Goal: Use online tool/utility: Utilize a website feature to perform a specific function

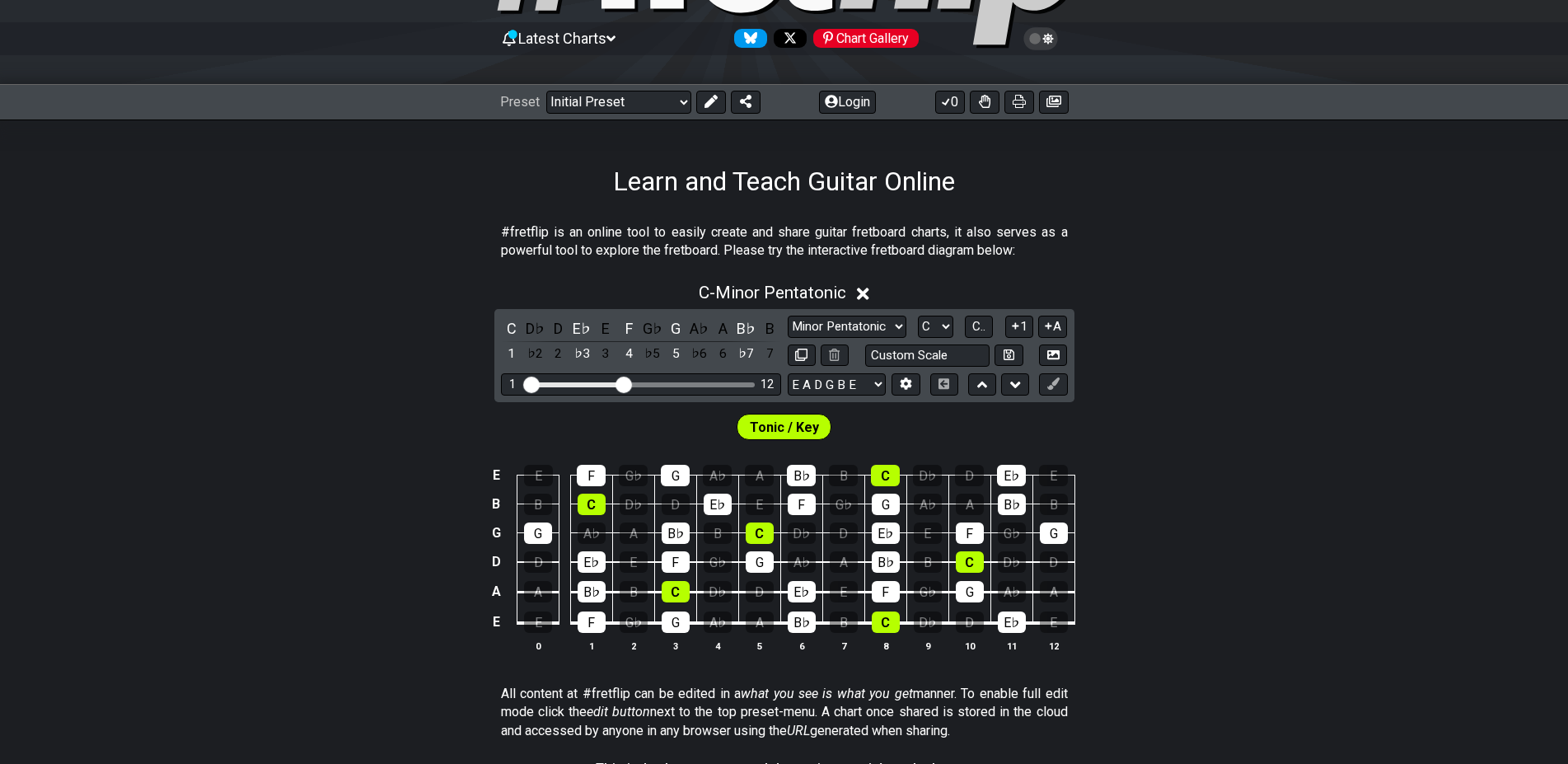
scroll to position [252, 0]
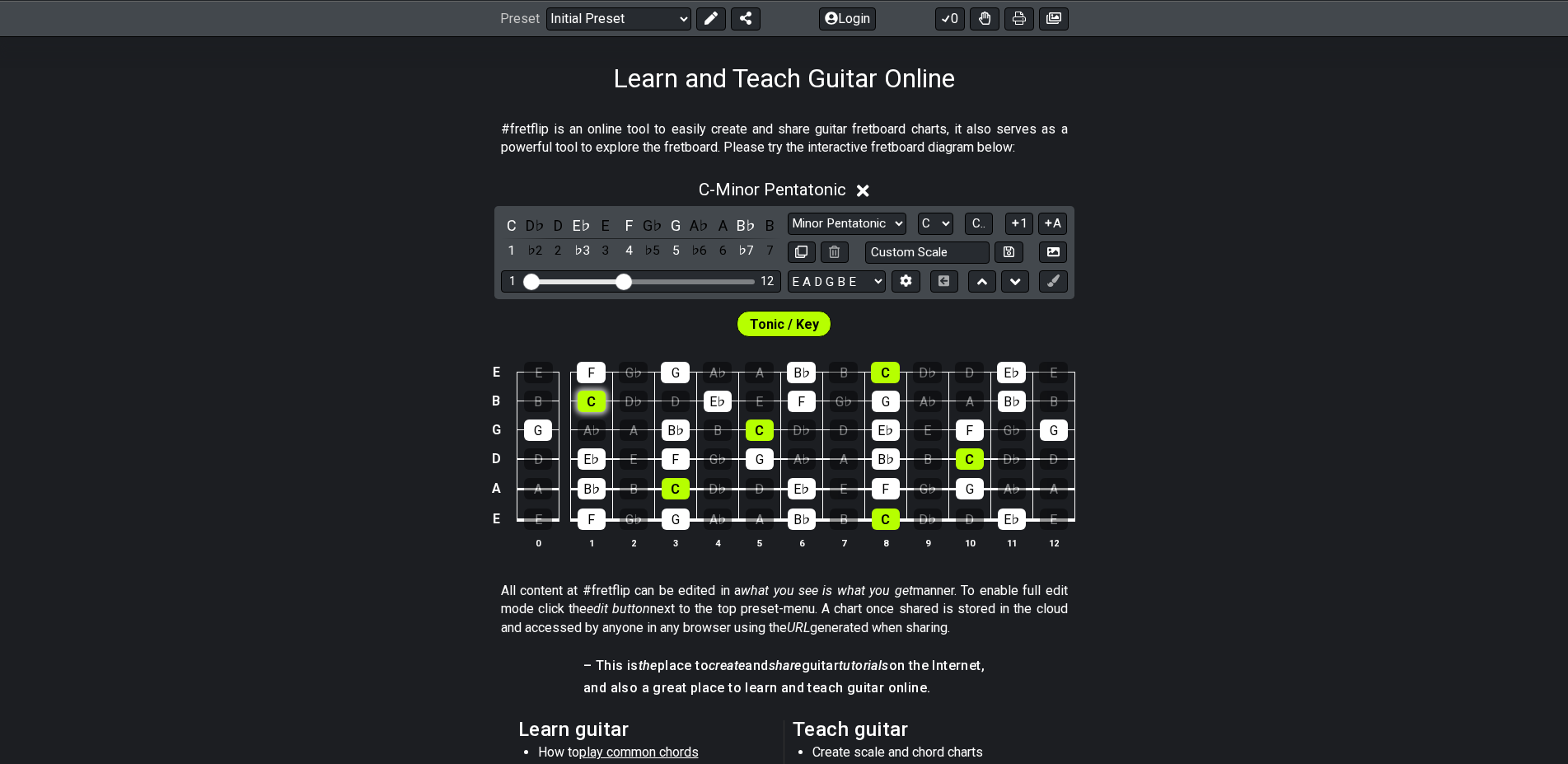
click at [595, 402] on div "C" at bounding box center [591, 401] width 28 height 22
click at [593, 404] on div "C" at bounding box center [591, 401] width 28 height 22
drag, startPoint x: 585, startPoint y: 465, endPoint x: 588, endPoint y: 488, distance: 23.2
click at [585, 467] on div "E♭" at bounding box center [591, 458] width 28 height 22
drag, startPoint x: 588, startPoint y: 488, endPoint x: 591, endPoint y: 508, distance: 20.2
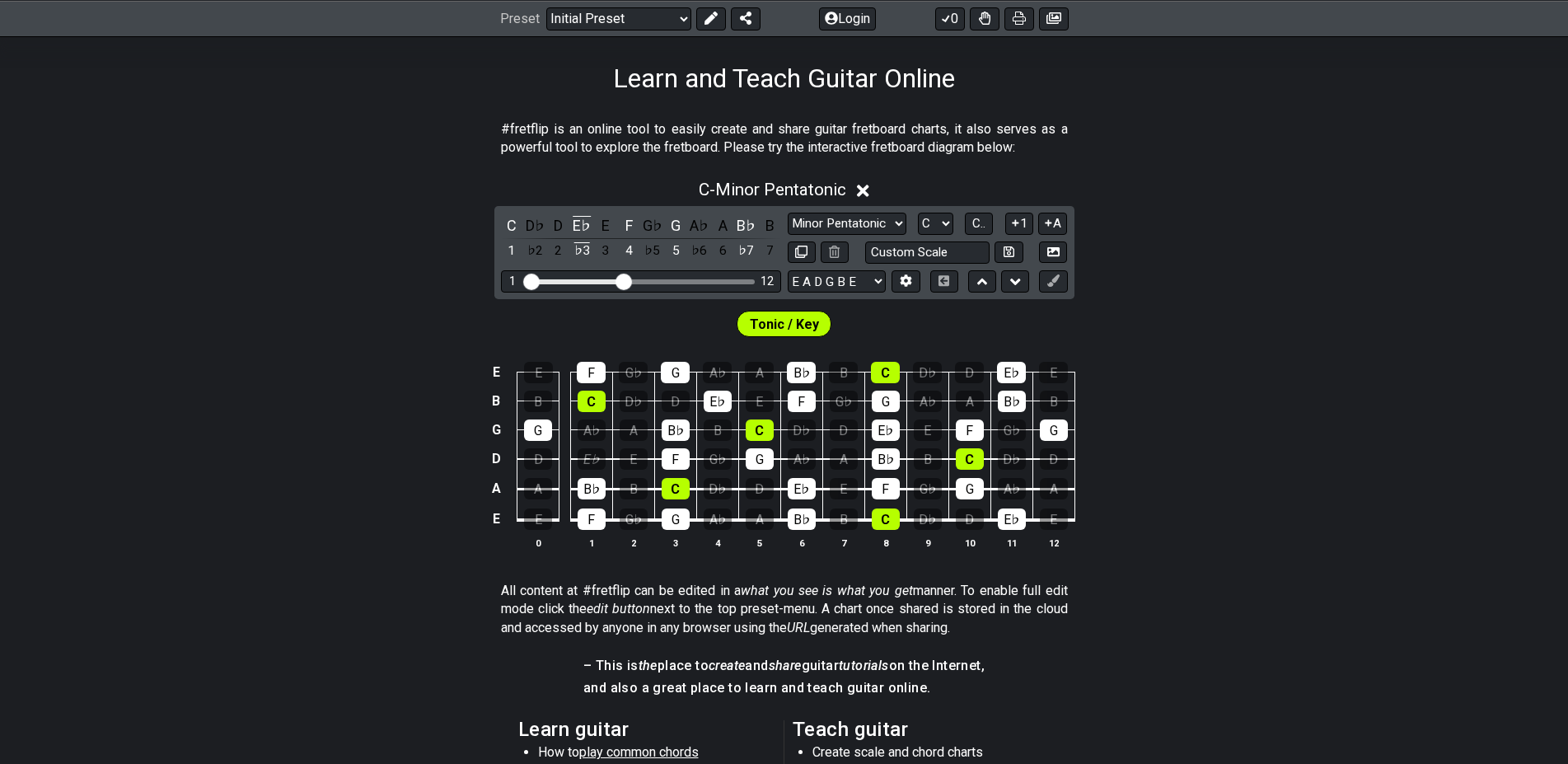
click at [589, 491] on div "B♭" at bounding box center [591, 488] width 28 height 22
drag, startPoint x: 591, startPoint y: 514, endPoint x: 591, endPoint y: 526, distance: 12.0
click at [591, 516] on div "F" at bounding box center [591, 519] width 28 height 22
drag, startPoint x: 664, startPoint y: 431, endPoint x: 673, endPoint y: 463, distance: 33.2
click at [665, 433] on div "B♭" at bounding box center [676, 430] width 28 height 22
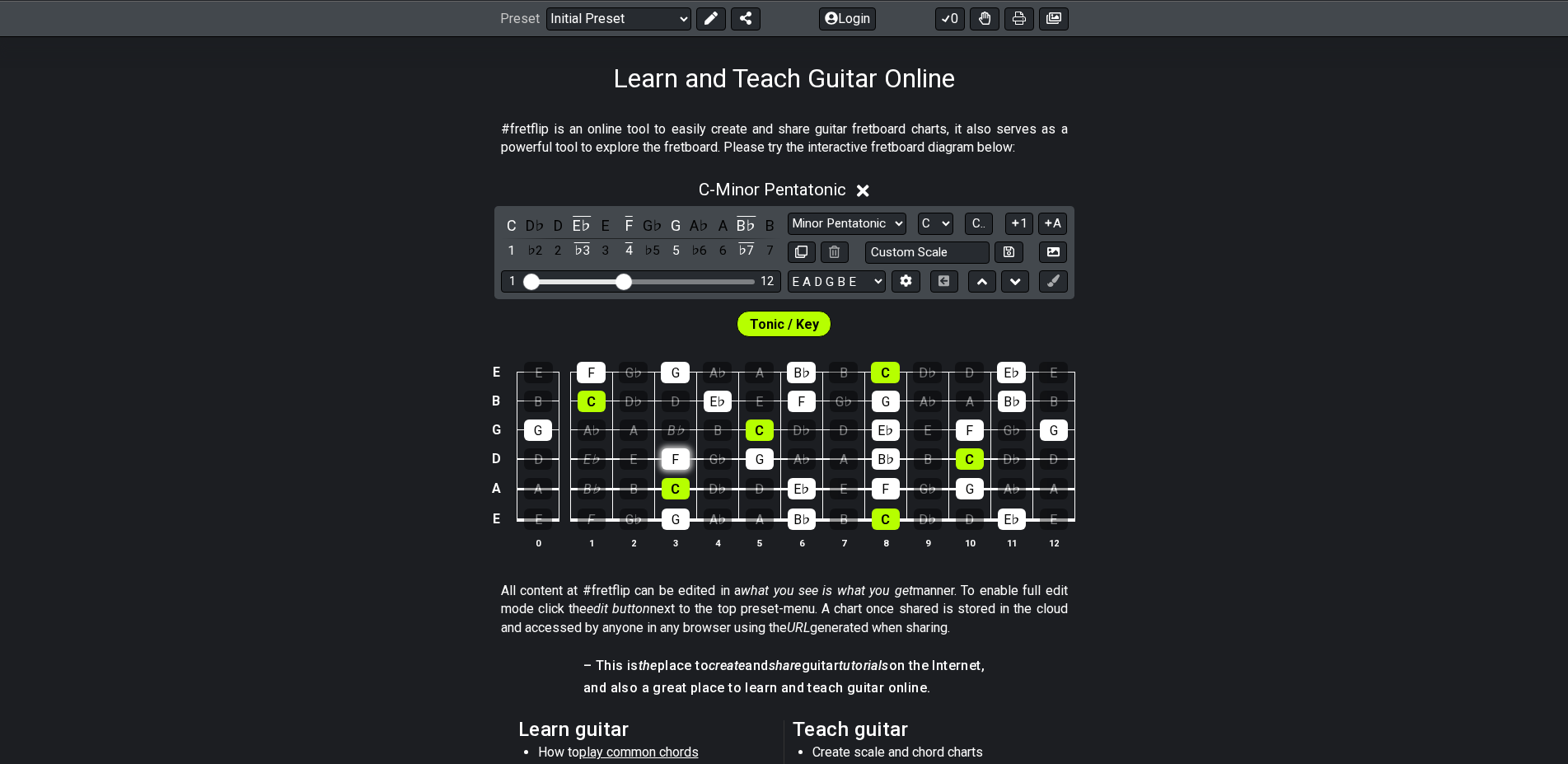
click at [673, 463] on div "F" at bounding box center [676, 458] width 28 height 22
click at [707, 403] on div "E♭" at bounding box center [718, 401] width 28 height 22
click at [809, 326] on span "Tonic / Key" at bounding box center [784, 324] width 69 height 24
click at [759, 459] on div "G" at bounding box center [760, 458] width 28 height 22
drag, startPoint x: 798, startPoint y: 398, endPoint x: 810, endPoint y: 369, distance: 31.4
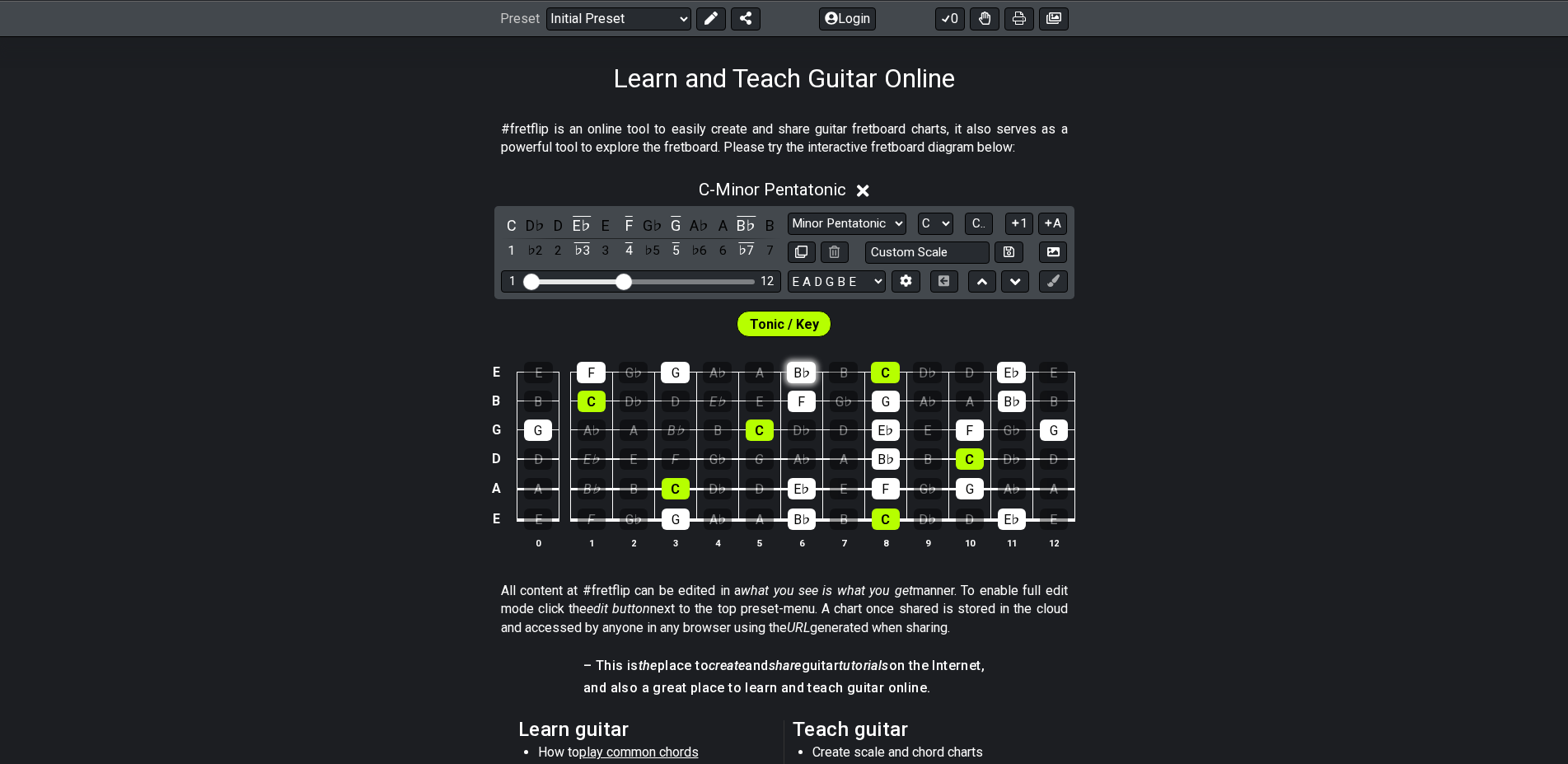
click at [799, 396] on div "F" at bounding box center [802, 401] width 28 height 22
drag, startPoint x: 810, startPoint y: 369, endPoint x: 812, endPoint y: 446, distance: 77.0
click at [810, 374] on div "B♭" at bounding box center [801, 372] width 29 height 22
drag, startPoint x: 798, startPoint y: 483, endPoint x: 798, endPoint y: 501, distance: 18.0
click at [798, 491] on div "E♭" at bounding box center [802, 488] width 28 height 22
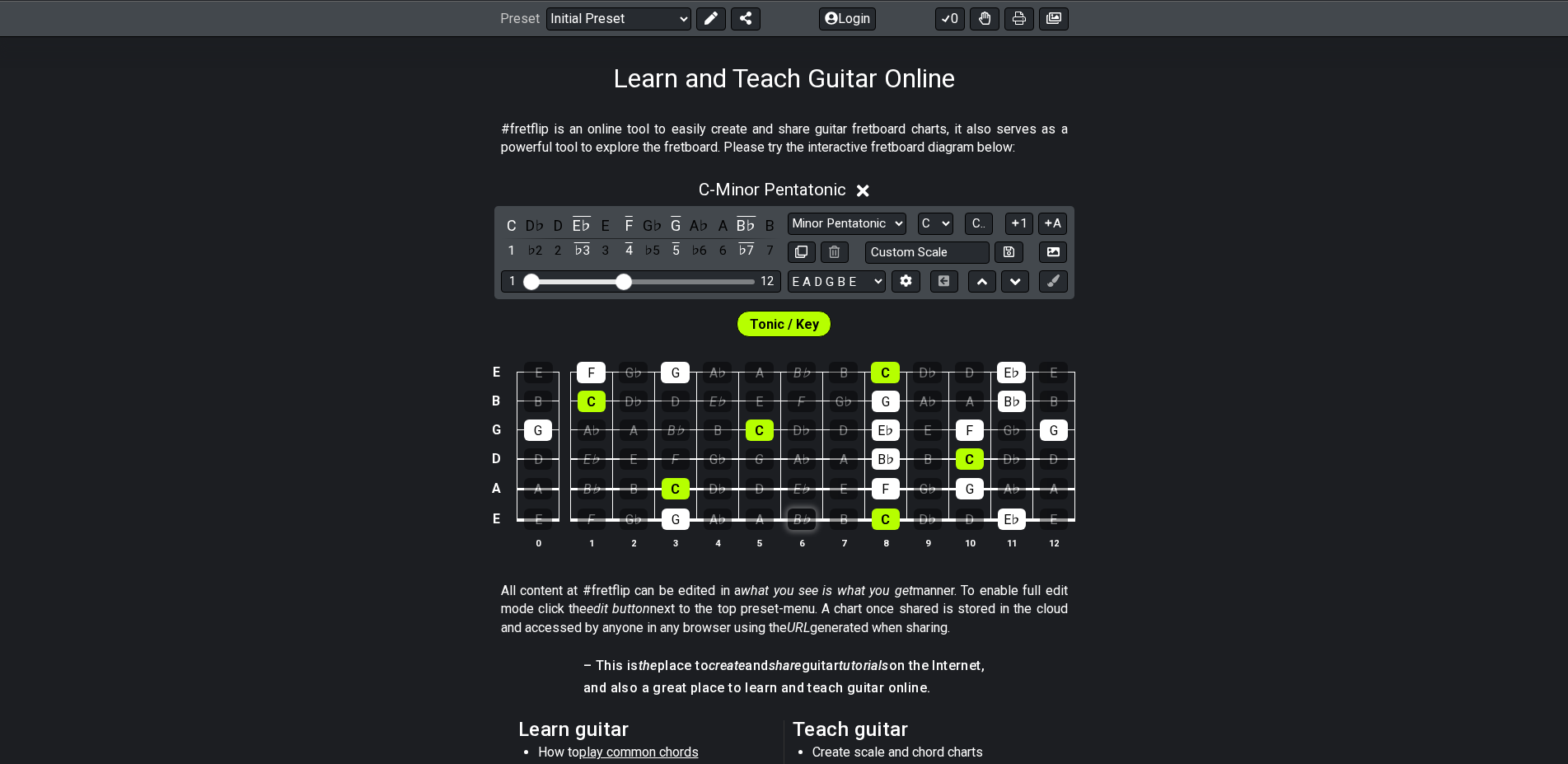
drag, startPoint x: 799, startPoint y: 523, endPoint x: 813, endPoint y: 517, distance: 15.2
click at [801, 521] on div "B♭" at bounding box center [802, 519] width 28 height 22
click at [875, 511] on div "C" at bounding box center [886, 519] width 28 height 22
drag, startPoint x: 881, startPoint y: 483, endPoint x: 874, endPoint y: 465, distance: 19.3
click at [878, 476] on td "F" at bounding box center [886, 473] width 42 height 31
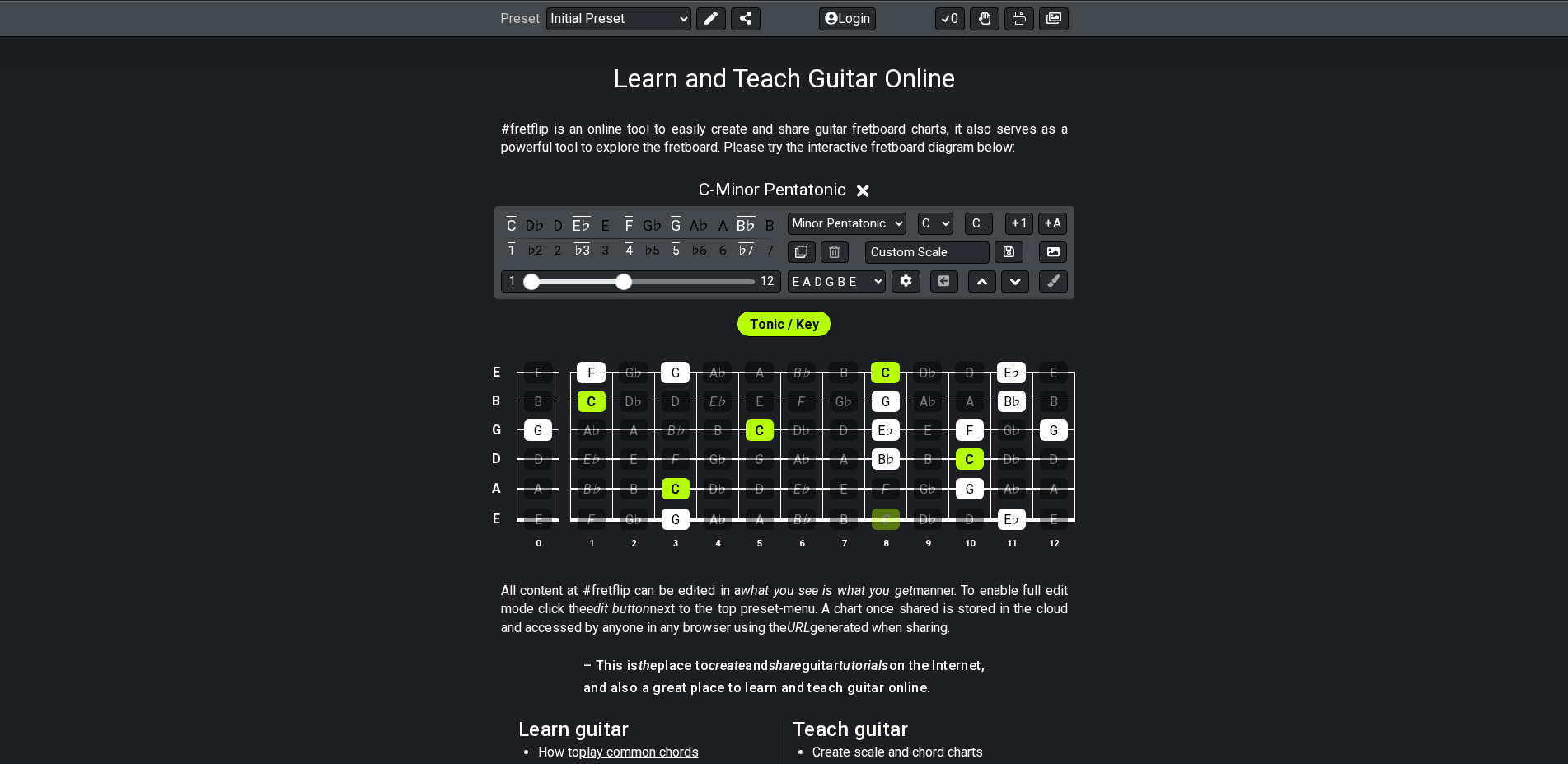
drag, startPoint x: 868, startPoint y: 457, endPoint x: 866, endPoint y: 437, distance: 20.1
click at [867, 440] on td "B♭" at bounding box center [886, 444] width 42 height 30
drag, startPoint x: 874, startPoint y: 429, endPoint x: 876, endPoint y: 457, distance: 28.1
click at [874, 433] on div "E♭" at bounding box center [886, 430] width 28 height 22
drag, startPoint x: 876, startPoint y: 460, endPoint x: 879, endPoint y: 447, distance: 13.3
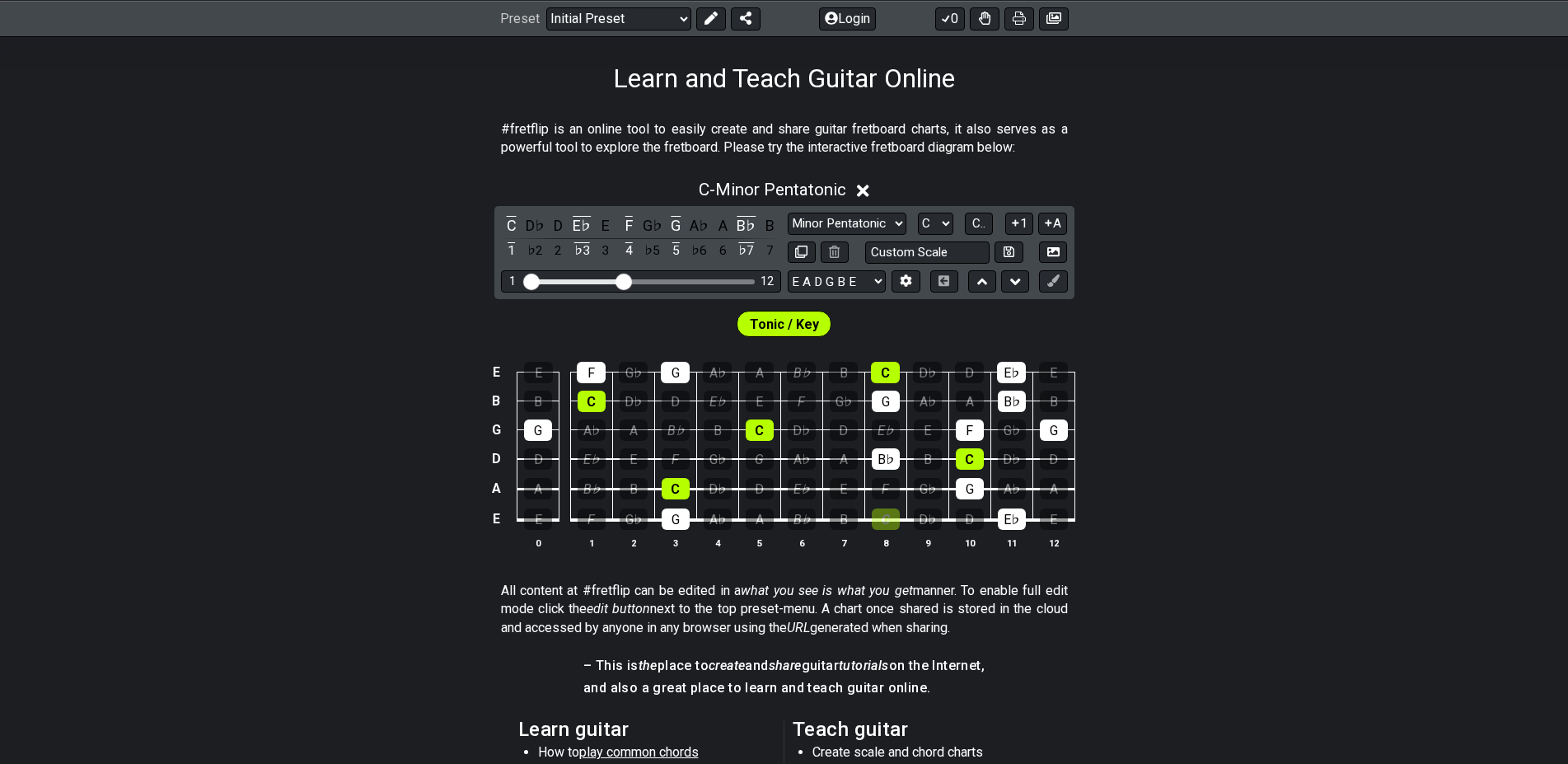
click at [879, 450] on div "B♭" at bounding box center [886, 458] width 28 height 22
drag, startPoint x: 883, startPoint y: 401, endPoint x: 888, endPoint y: 356, distance: 45.3
click at [883, 398] on div "G" at bounding box center [886, 401] width 28 height 22
drag, startPoint x: 888, startPoint y: 356, endPoint x: 945, endPoint y: 389, distance: 65.9
click at [895, 360] on td "C" at bounding box center [886, 357] width 42 height 29
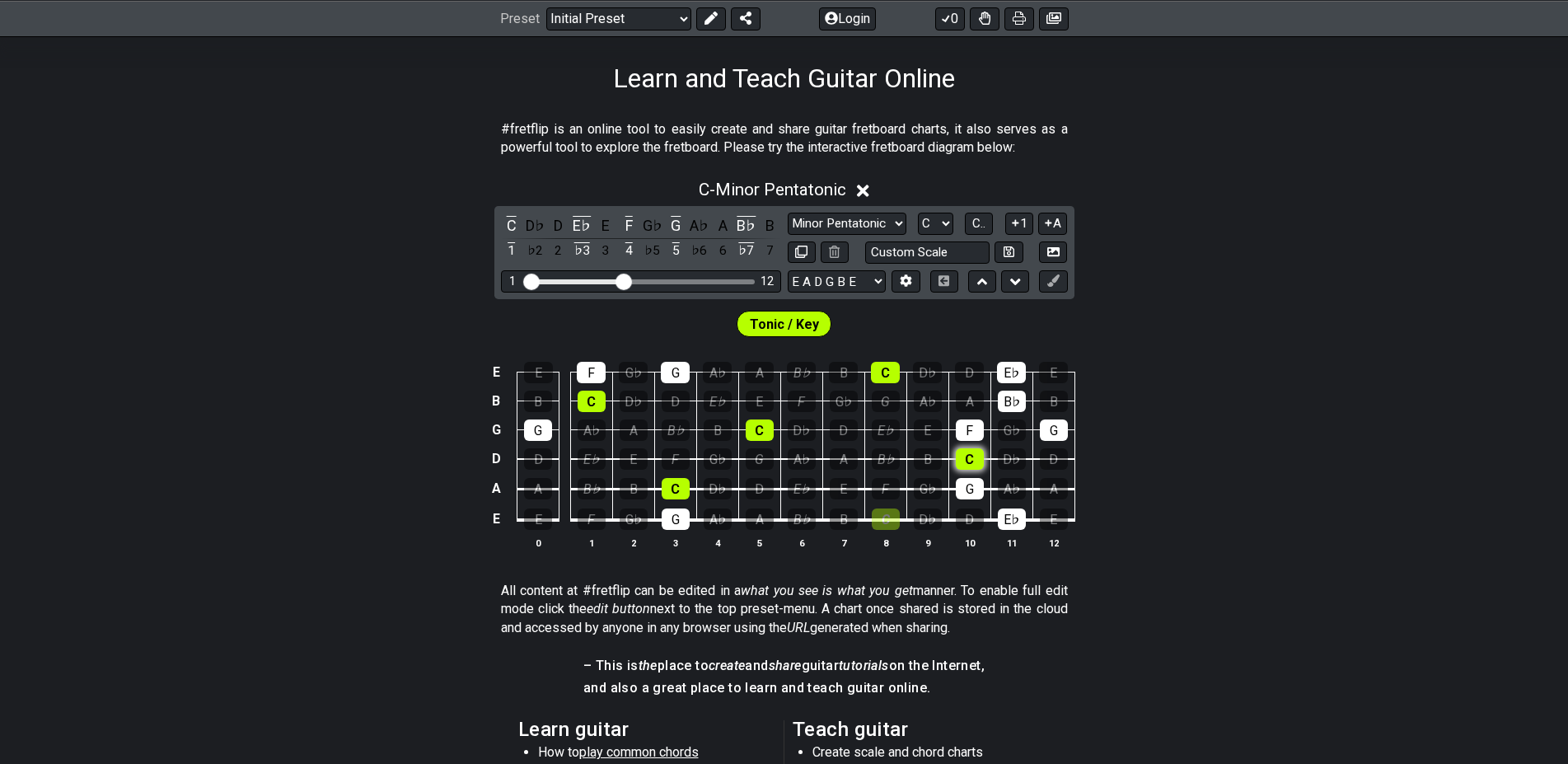
drag, startPoint x: 971, startPoint y: 424, endPoint x: 970, endPoint y: 459, distance: 35.0
click at [971, 437] on div "F" at bounding box center [970, 430] width 28 height 22
drag, startPoint x: 969, startPoint y: 466, endPoint x: 969, endPoint y: 480, distance: 14.0
click at [969, 471] on tbody "E E F G♭ G A♭ A B♭ B C D♭ D E♭ E B B C D♭ D E♭ E F G♭ G A♭ A B♭ B G G A♭ A B♭ B…" at bounding box center [781, 440] width 589 height 194
drag, startPoint x: 969, startPoint y: 493, endPoint x: 978, endPoint y: 506, distance: 15.8
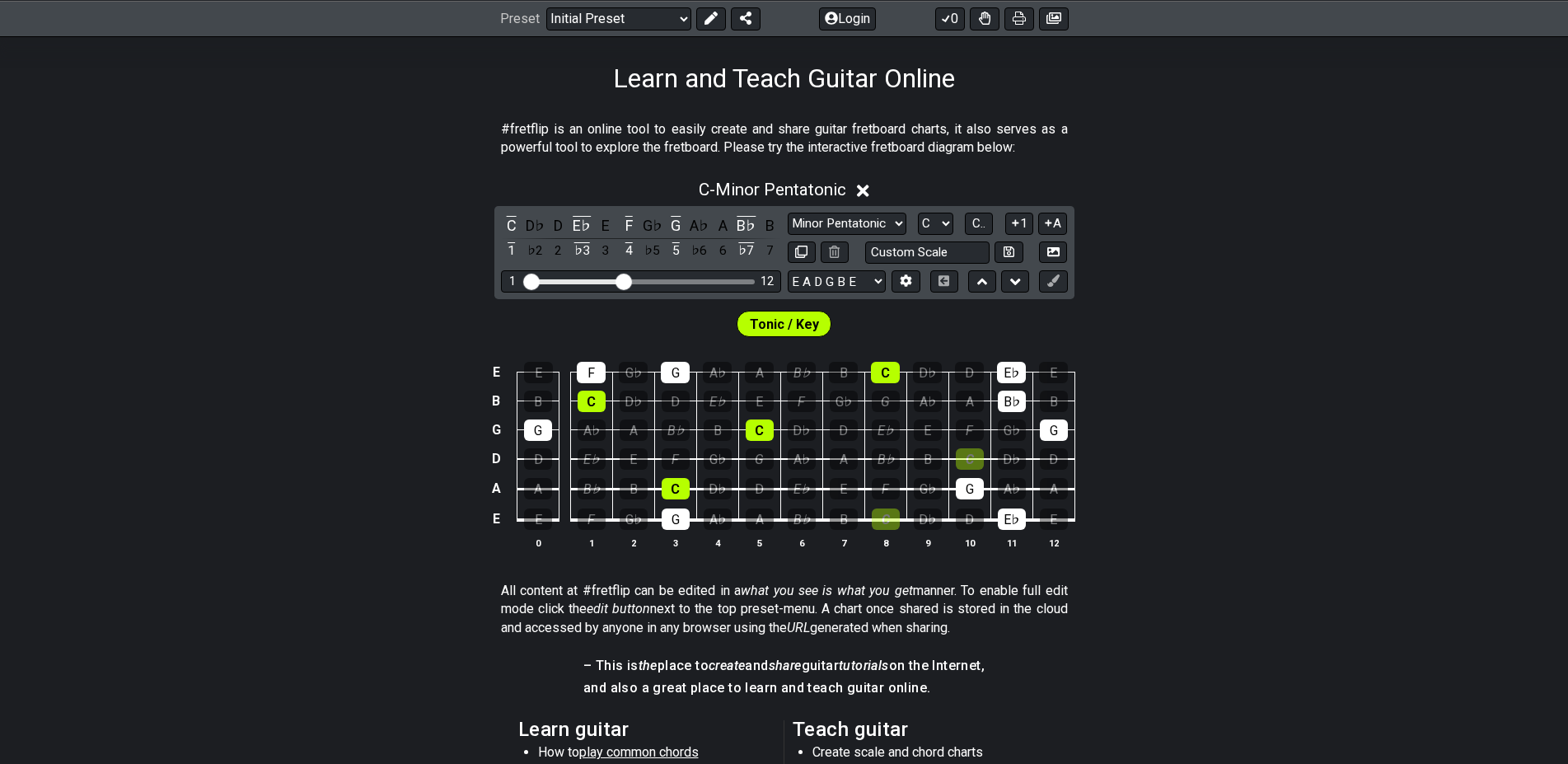
click at [969, 495] on div "G" at bounding box center [970, 488] width 28 height 22
drag, startPoint x: 1011, startPoint y: 521, endPoint x: 1012, endPoint y: 437, distance: 84.0
click at [1011, 519] on div "E♭" at bounding box center [1012, 519] width 28 height 22
click at [1004, 402] on div "B♭" at bounding box center [1012, 401] width 28 height 22
click at [1005, 382] on div "E♭" at bounding box center [1012, 372] width 29 height 22
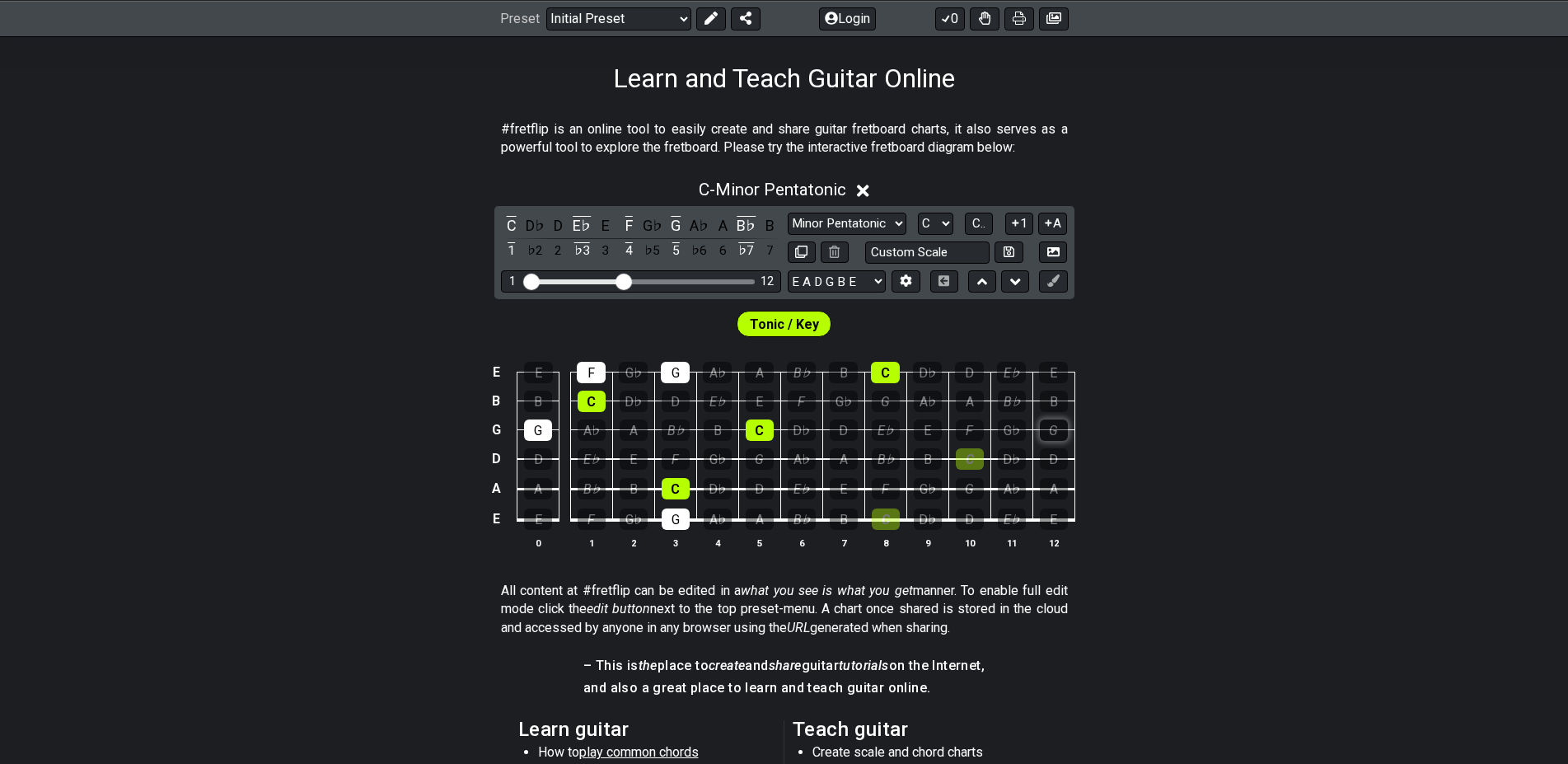
click at [1058, 434] on div "G" at bounding box center [1054, 430] width 28 height 22
click at [602, 380] on div "F" at bounding box center [591, 372] width 29 height 22
drag, startPoint x: 597, startPoint y: 401, endPoint x: 573, endPoint y: 429, distance: 36.9
click at [594, 406] on div "C" at bounding box center [591, 401] width 28 height 22
drag, startPoint x: 536, startPoint y: 437, endPoint x: 628, endPoint y: 420, distance: 93.6
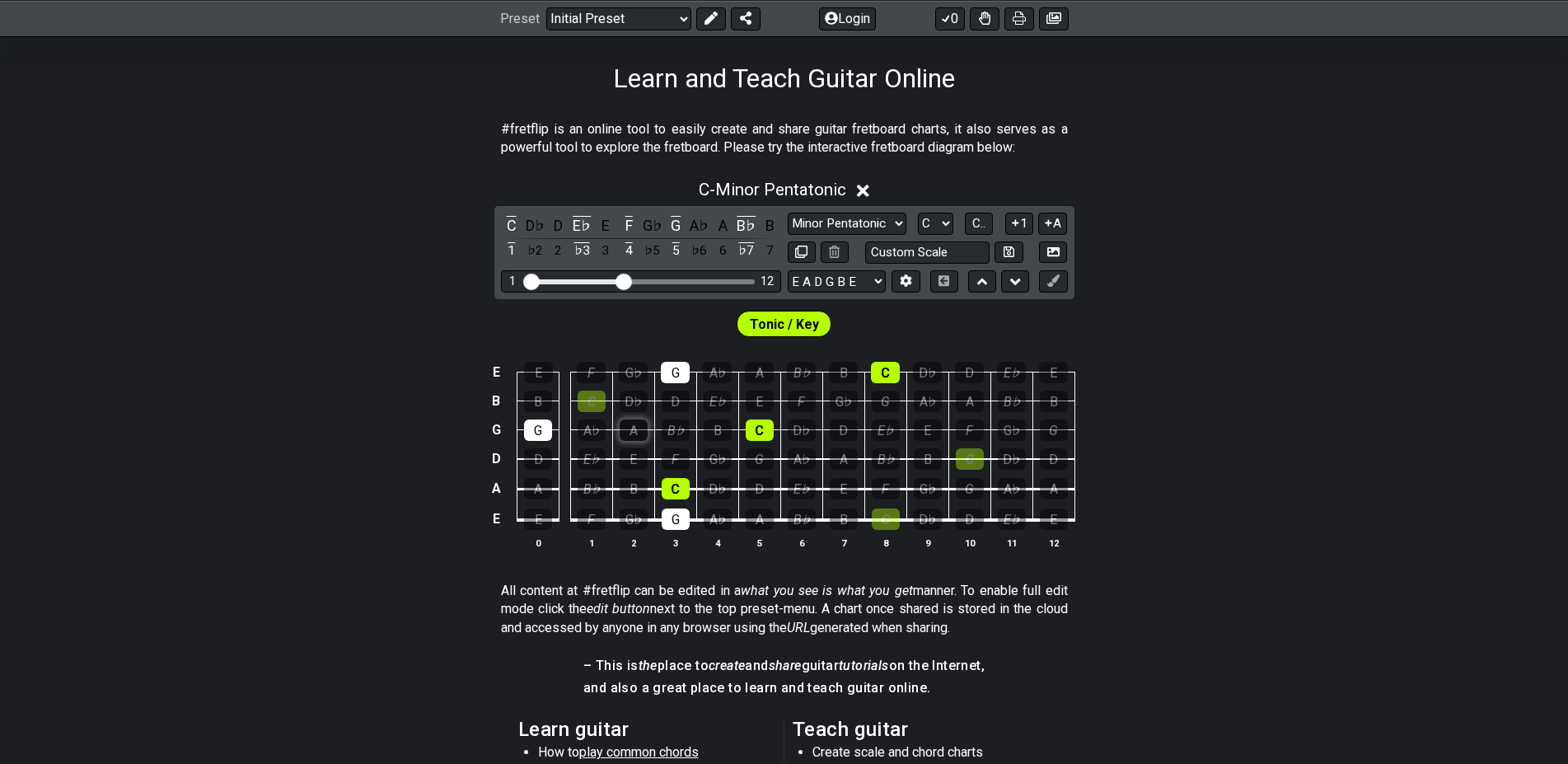
click at [537, 437] on div "G" at bounding box center [538, 430] width 28 height 22
drag, startPoint x: 672, startPoint y: 370, endPoint x: 690, endPoint y: 480, distance: 111.5
click at [673, 374] on div "G" at bounding box center [675, 372] width 29 height 22
click at [687, 501] on td "G" at bounding box center [675, 505] width 42 height 31
click at [677, 497] on div "C" at bounding box center [676, 488] width 28 height 22
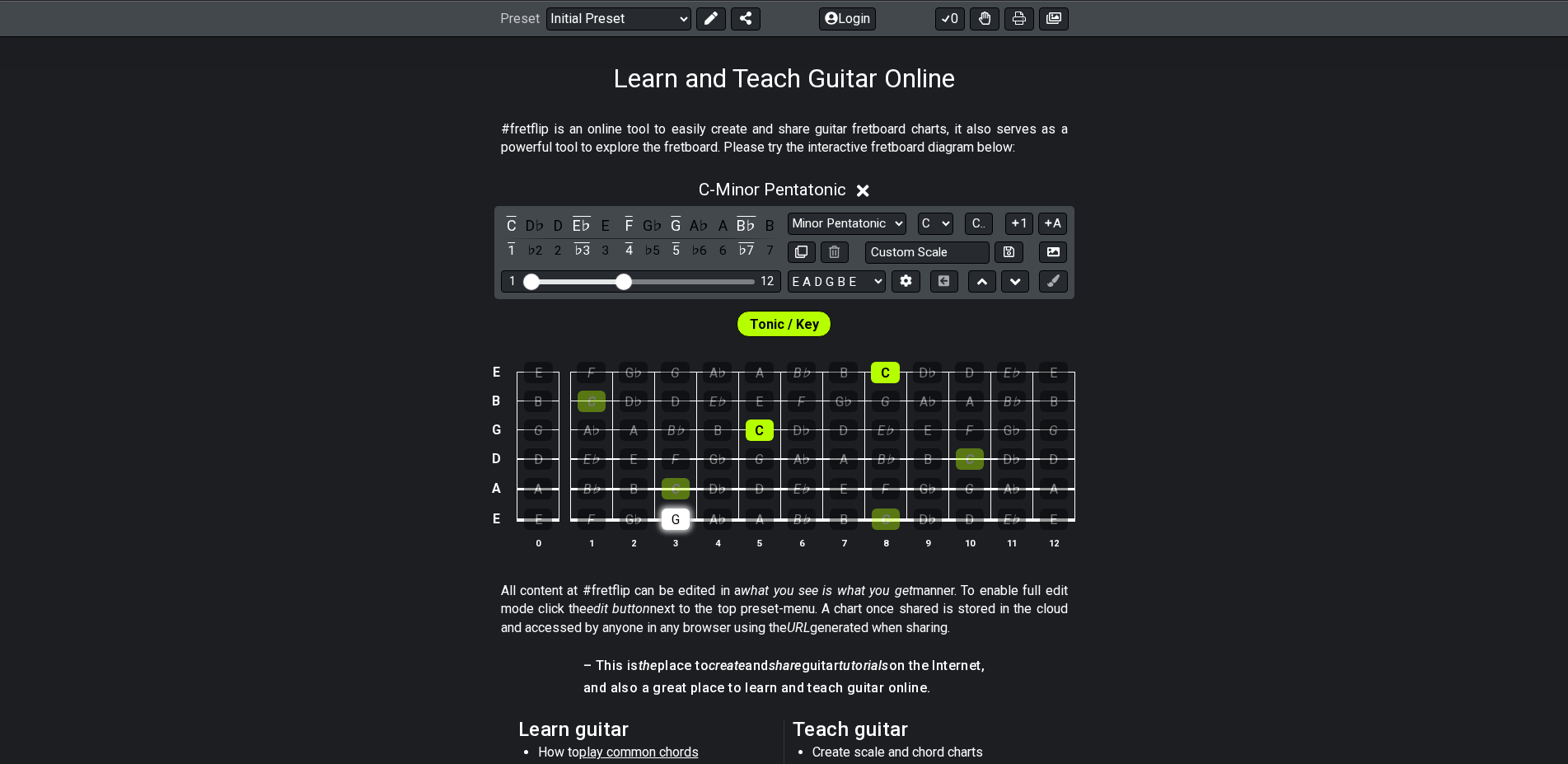
click at [683, 528] on div "G" at bounding box center [676, 519] width 28 height 22
drag, startPoint x: 608, startPoint y: 344, endPoint x: 614, endPoint y: 311, distance: 33.5
click at [609, 341] on section "Tonic / Key E E F G♭ G A♭ A B♭ B C D♭ D E♭ E B B C D♭ D E♭ E F G♭ G A♭ A B♭ B G…" at bounding box center [784, 435] width 1568 height 272
drag, startPoint x: 619, startPoint y: 283, endPoint x: 541, endPoint y: 279, distance: 78.1
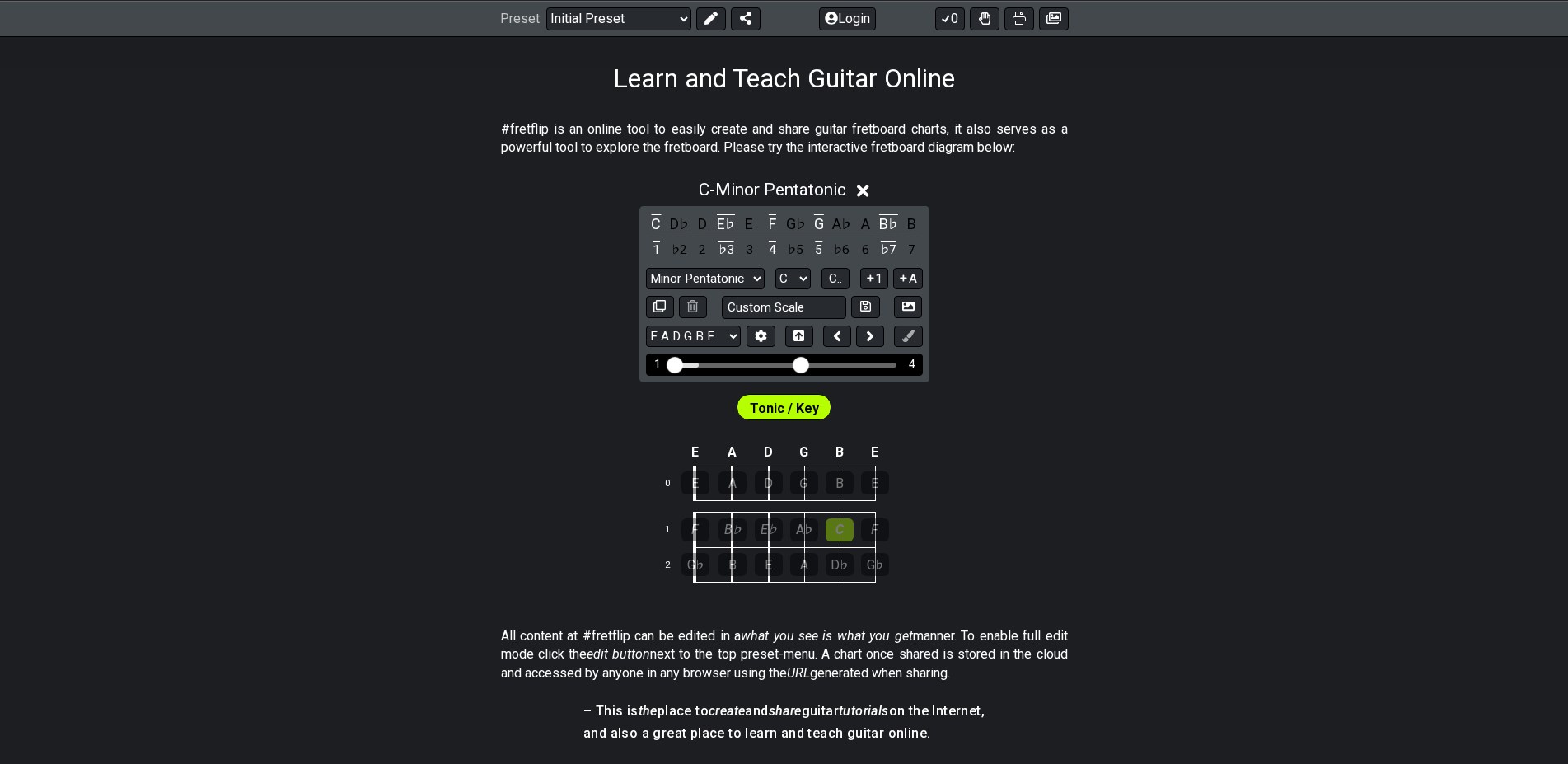
drag, startPoint x: 683, startPoint y: 361, endPoint x: 800, endPoint y: 364, distance: 117.0
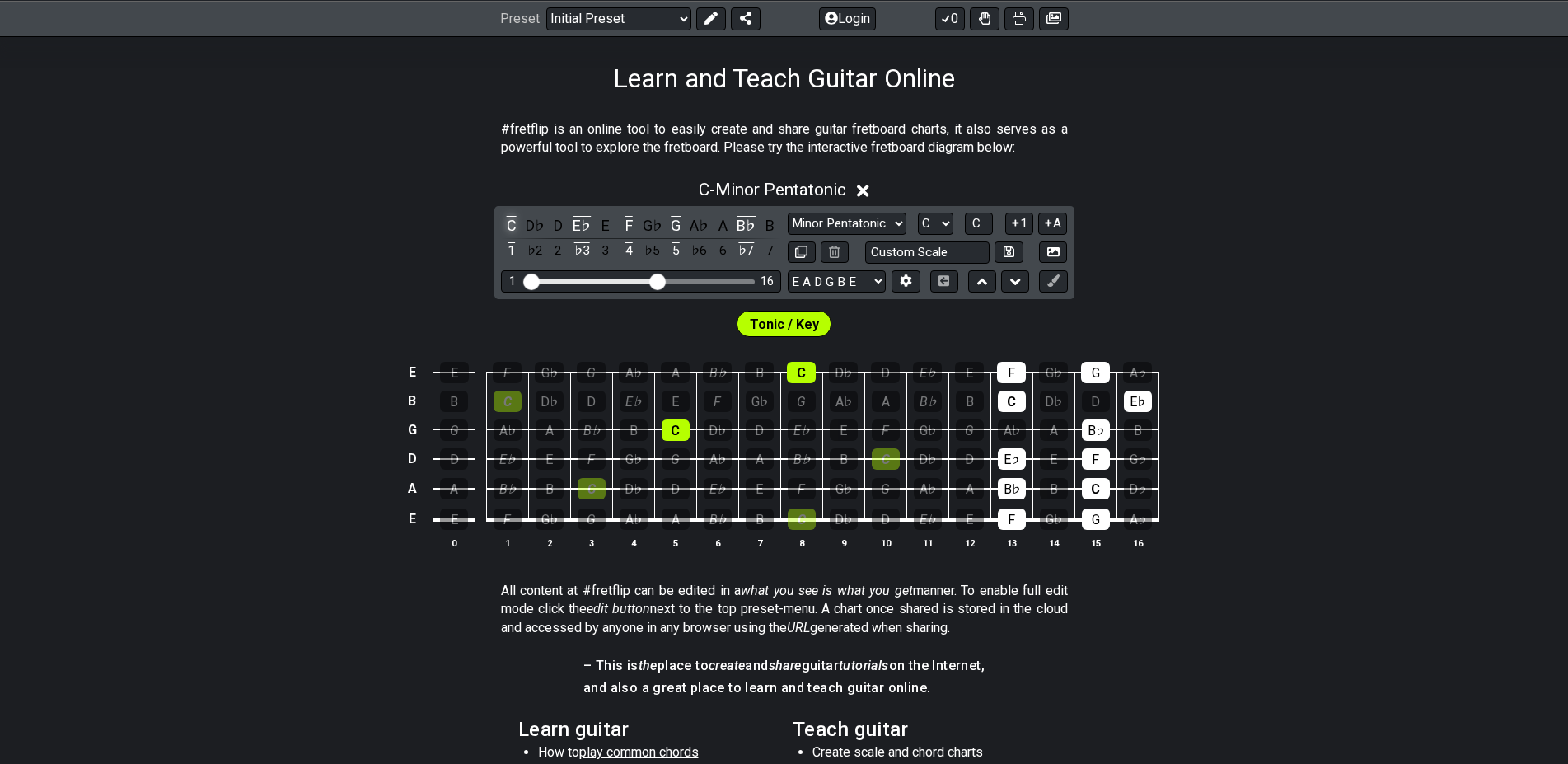
click at [519, 224] on div "C" at bounding box center [512, 224] width 22 height 22
click at [511, 251] on div "1" at bounding box center [512, 251] width 22 height 22
click at [510, 251] on div "1" at bounding box center [512, 251] width 22 height 22
click at [583, 247] on div "♭3" at bounding box center [582, 251] width 22 height 22
click at [582, 218] on div "E♭" at bounding box center [582, 224] width 22 height 22
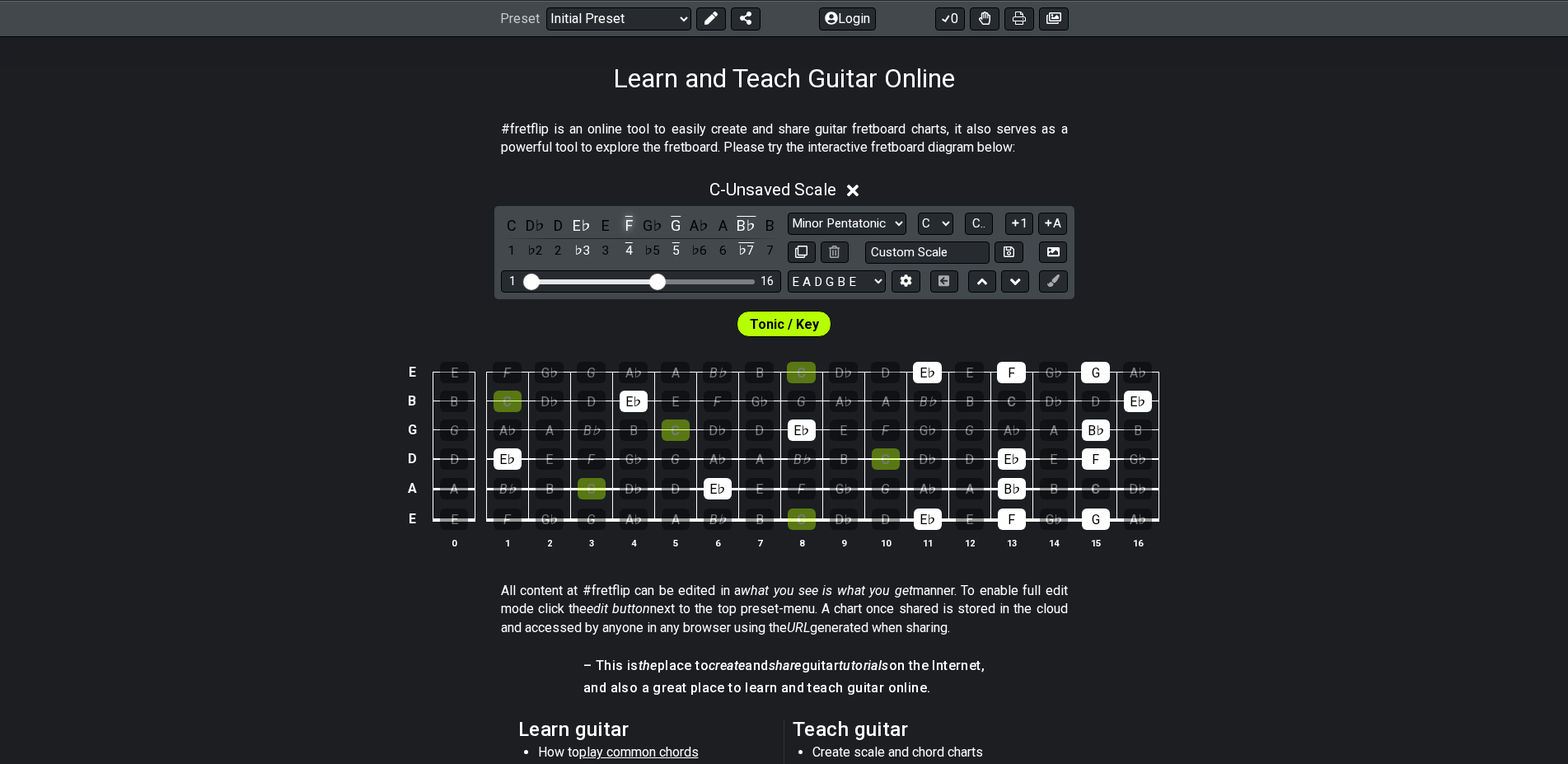
click at [629, 215] on div "F" at bounding box center [629, 224] width 22 height 22
click at [633, 255] on div "4" at bounding box center [629, 251] width 22 height 22
click at [687, 246] on div "5" at bounding box center [675, 251] width 22 height 22
drag, startPoint x: 678, startPoint y: 217, endPoint x: 687, endPoint y: 217, distance: 9.0
click at [681, 217] on div "G" at bounding box center [675, 224] width 22 height 22
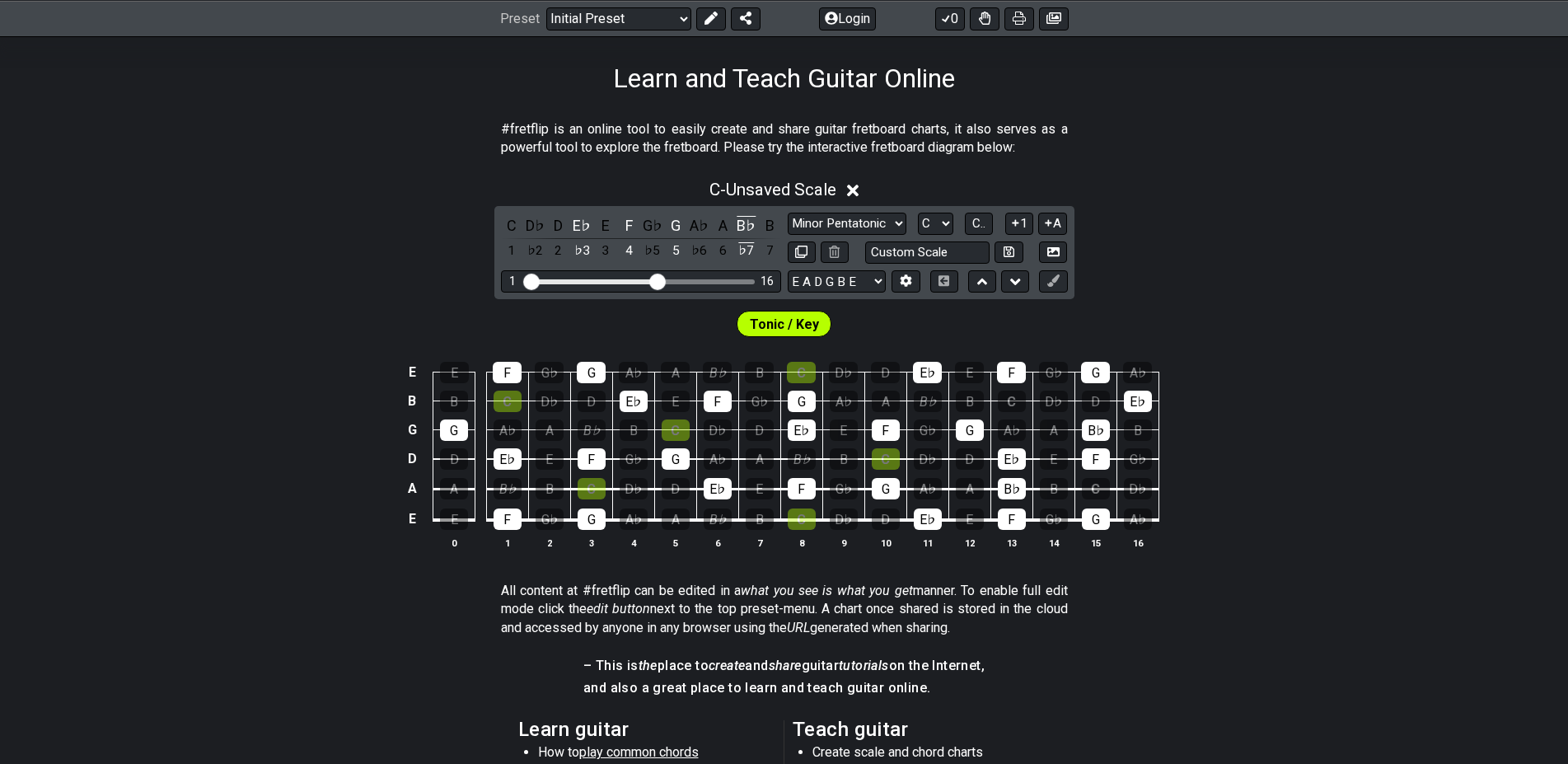
click at [757, 218] on div "C D♭ D E♭ E F G♭ G A♭ A B♭ B 1 ♭2 2 ♭3 3 4 ♭5 5 ♭6 6 ♭7 7" at bounding box center [641, 238] width 280 height 49
click at [751, 225] on div "B♭" at bounding box center [746, 224] width 22 height 22
click at [675, 222] on div "G" at bounding box center [675, 224] width 22 height 22
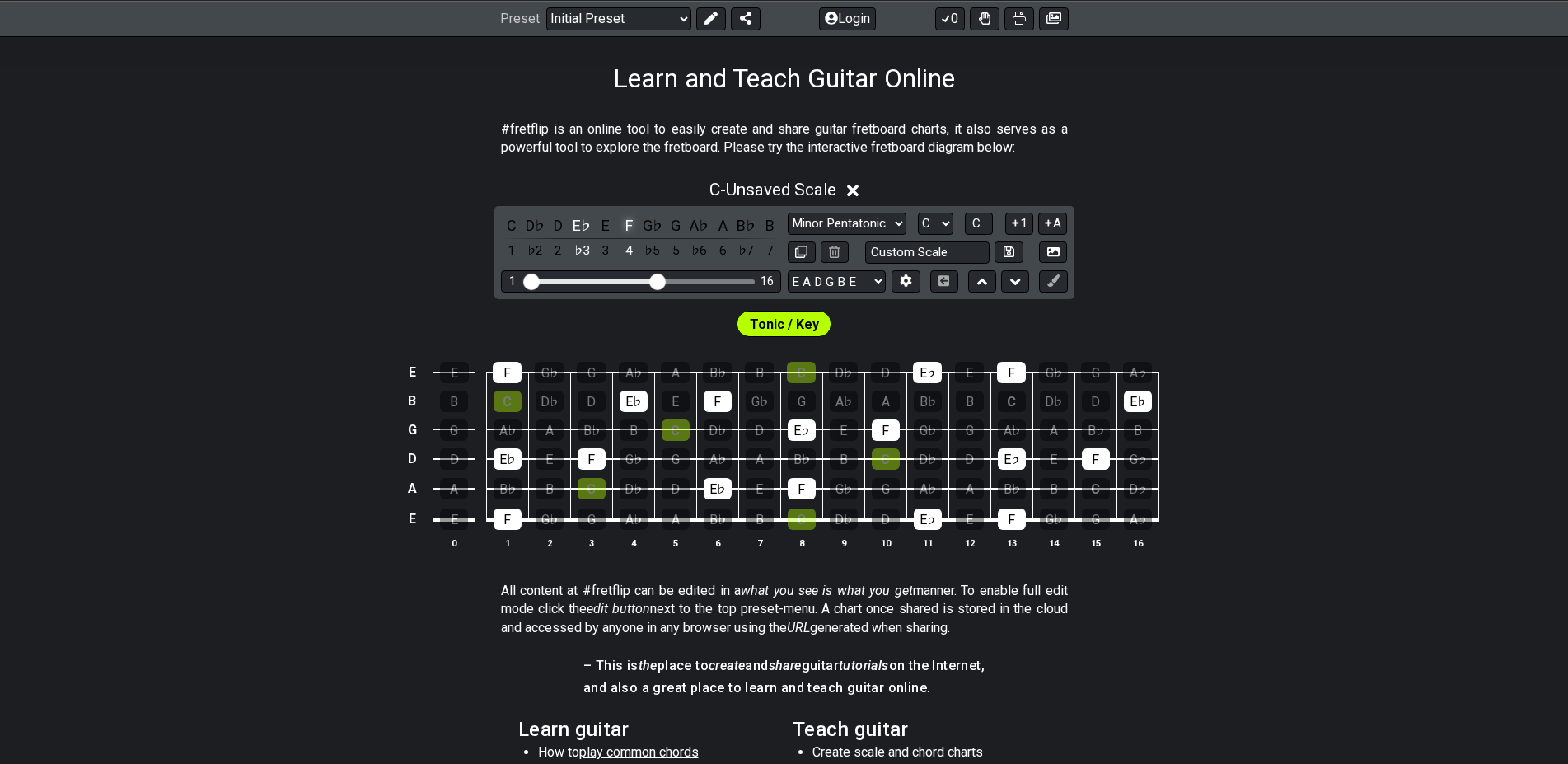
click at [625, 222] on div "F" at bounding box center [629, 224] width 22 height 22
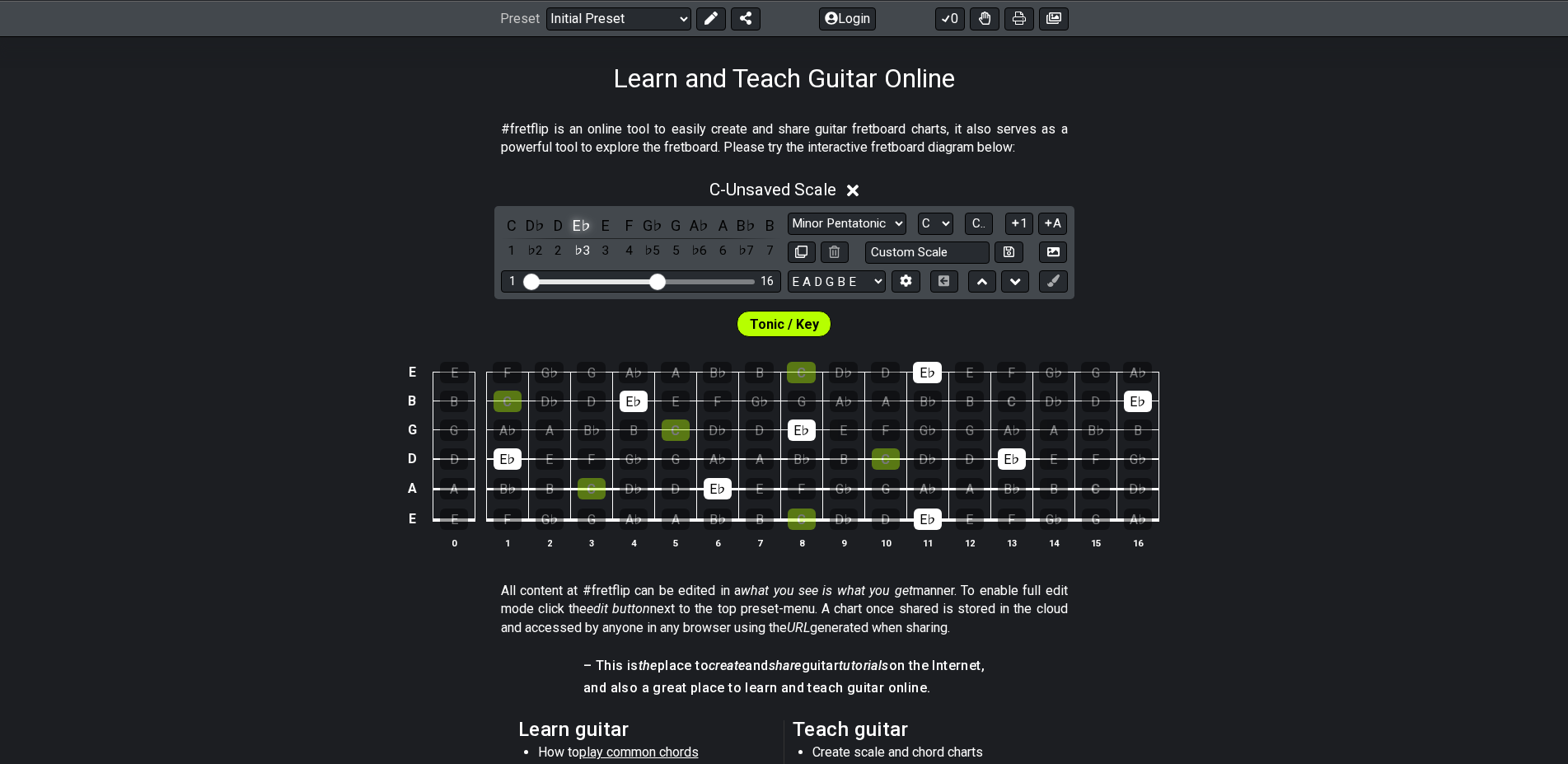
click at [580, 220] on div "E♭" at bounding box center [582, 224] width 22 height 22
click at [786, 315] on span "Tonic / Key" at bounding box center [784, 324] width 69 height 24
click at [781, 330] on span "Tonic / Key" at bounding box center [784, 324] width 69 height 24
drag, startPoint x: 717, startPoint y: 320, endPoint x: 865, endPoint y: 329, distance: 148.3
click at [792, 325] on div "Tonic / Key" at bounding box center [784, 319] width 1568 height 41
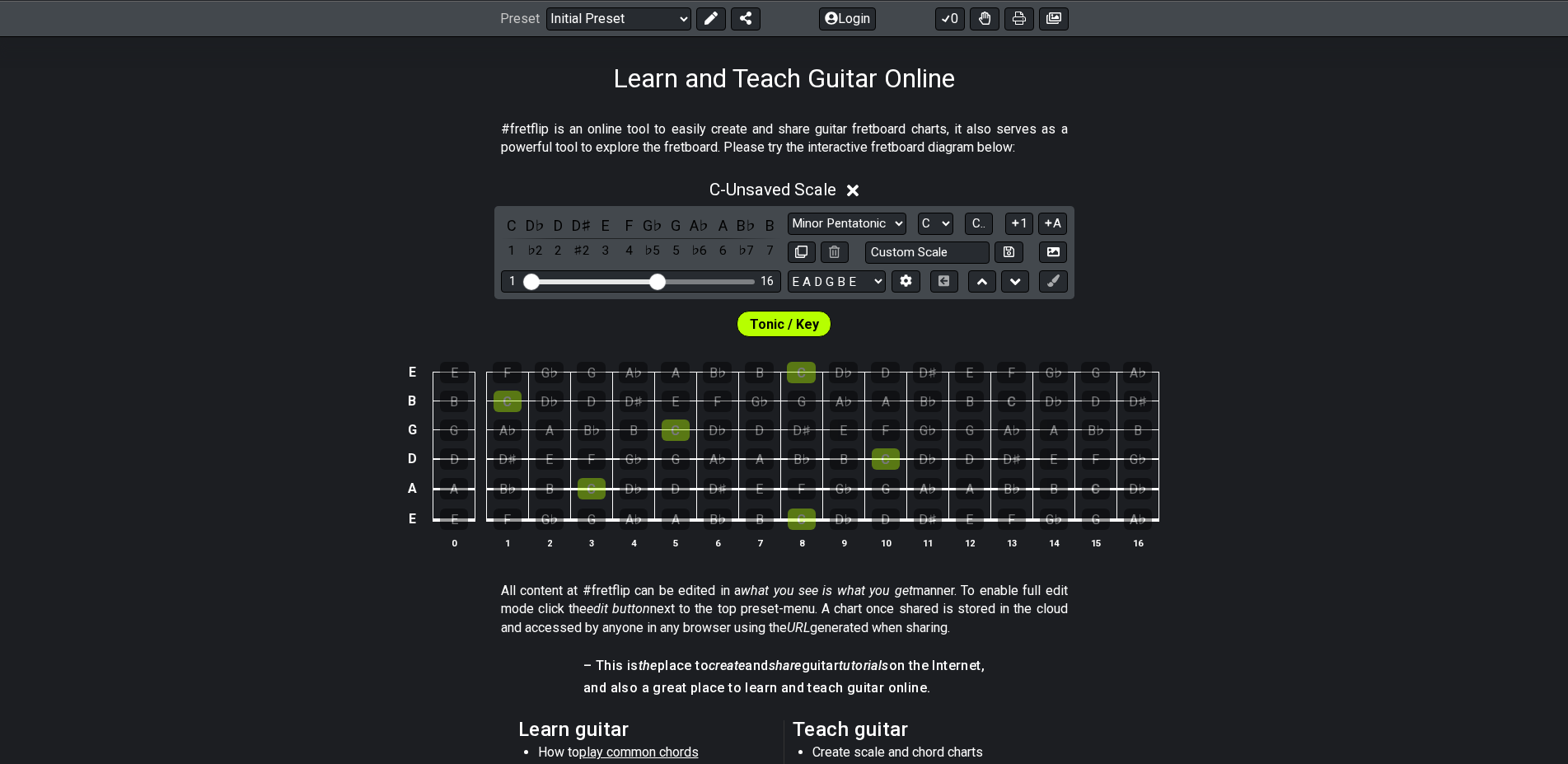
click at [819, 321] on div "Tonic / Key" at bounding box center [784, 324] width 94 height 26
click at [788, 212] on select "Minor Pentatonic Click to edit Minor Pentatonic Major Pentatonic Minor Blues Ma…" at bounding box center [847, 223] width 119 height 22
click option "Click to edit" at bounding box center [0, 0] width 0 height 0
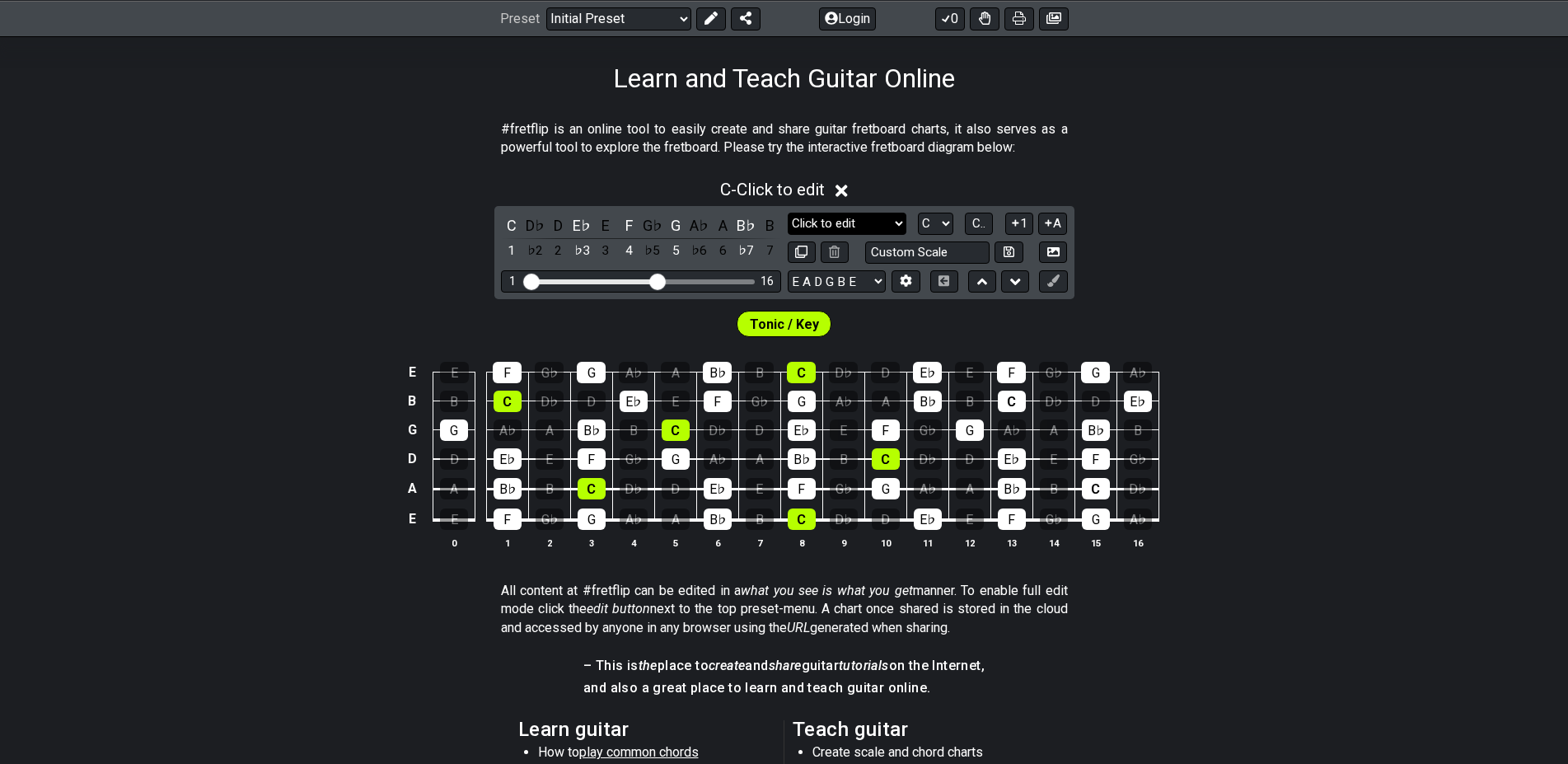
click at [788, 212] on select "Minor Pentatonic Click to edit Minor Pentatonic Major Pentatonic Minor Blues Ma…" at bounding box center [847, 223] width 119 height 22
select select "Minor Pentatonic"
click option "Minor Pentatonic" at bounding box center [0, 0] width 0 height 0
click at [788, 270] on select "E A D G B E E A D G B E E A D G B E B E A D F♯ B A D G C E A D A D G B E E♭ A♭ …" at bounding box center [837, 280] width 98 height 22
click at [867, 283] on select "E A D G B E E A D G B E E A D G B E B E A D F♯ B A D G C E A D A D G B E E♭ A♭ …" at bounding box center [837, 280] width 98 height 22
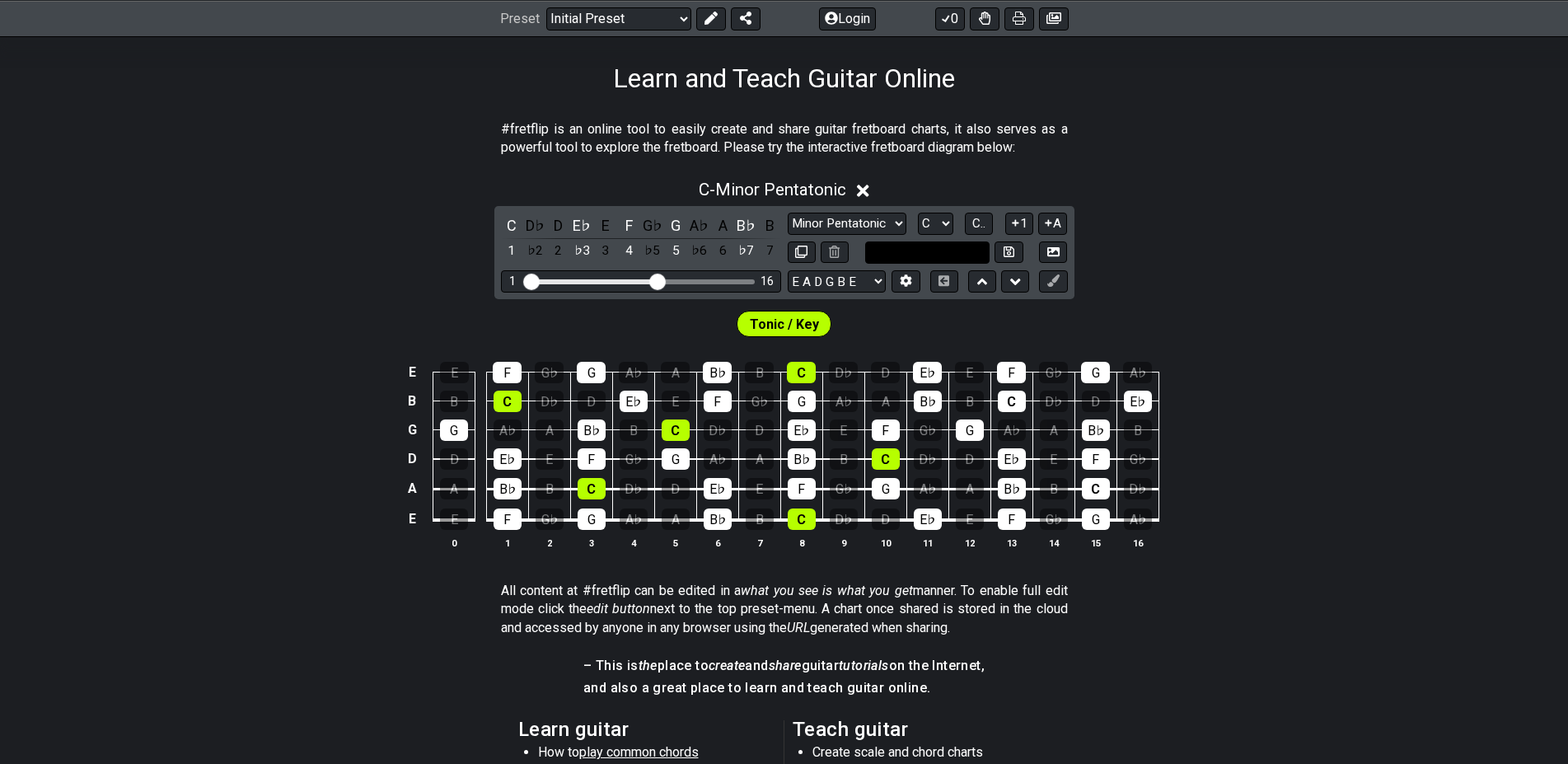
click at [929, 249] on input "text" at bounding box center [928, 251] width 125 height 22
type input "Custom Scale"
click at [918, 212] on select "A♭ A A♯ B♭ B C C♯ D♭ D D♯ E♭ E F F♯ G♭ G G♯" at bounding box center [936, 223] width 36 height 22
click at [945, 225] on select "A♭ A A♯ B♭ B C C♯ D♭ D D♯ E♭ E F F♯ G♭ G G♯" at bounding box center [936, 223] width 36 height 22
drag, startPoint x: 1131, startPoint y: 385, endPoint x: 1131, endPoint y: 395, distance: 10.0
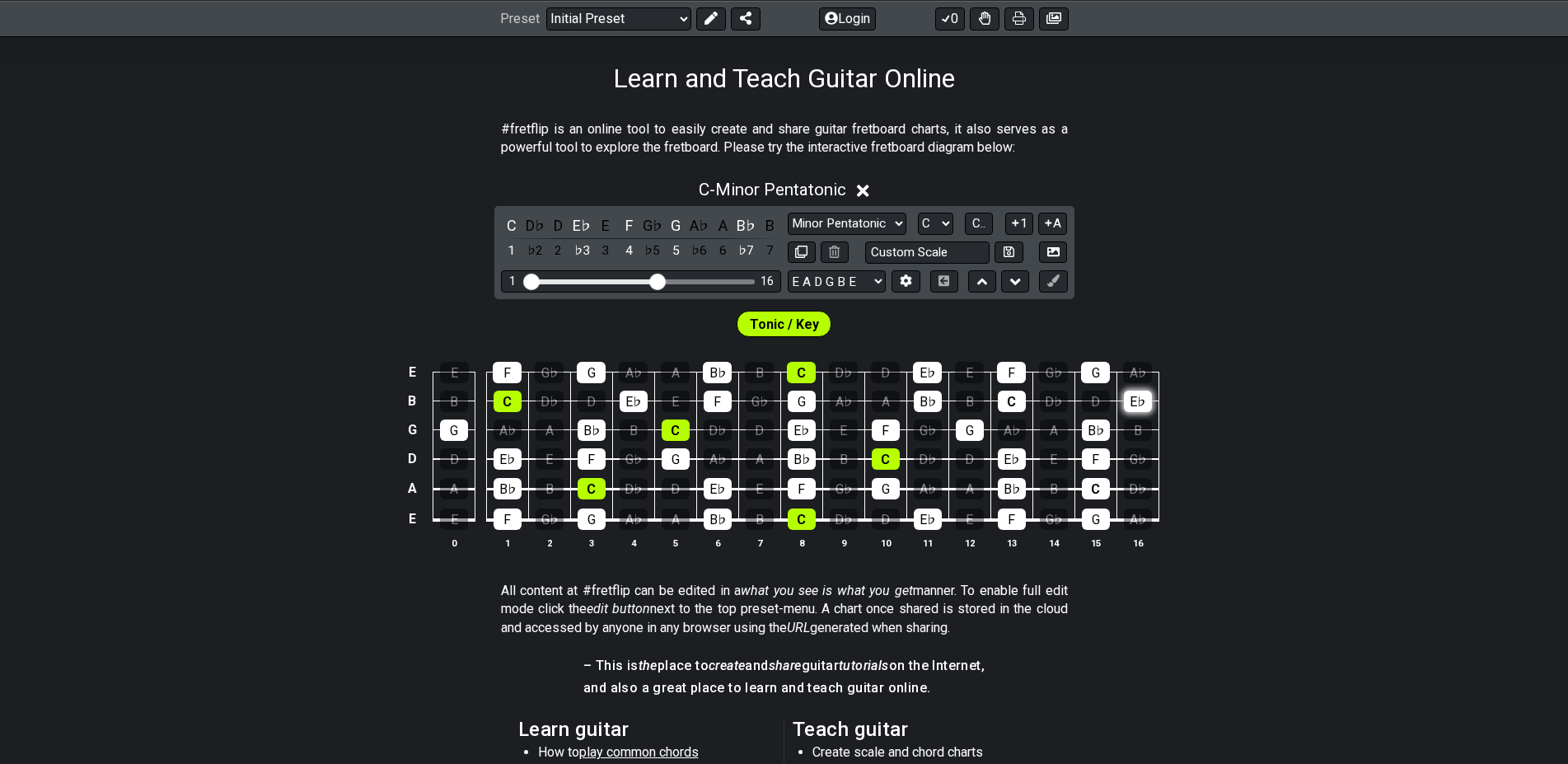
click at [1131, 389] on td "E♭" at bounding box center [1137, 386] width 42 height 29
drag, startPoint x: 1132, startPoint y: 398, endPoint x: 1132, endPoint y: 414, distance: 16.0
click at [1132, 402] on div "E♭" at bounding box center [1138, 401] width 28 height 22
click at [1095, 552] on div "E E F G♭ G A♭ A B♭ B C D♭ D E♭ E F G♭ G A♭ B B C D♭ D E♭ E F G♭ G A♭ A B♭ B C D…" at bounding box center [784, 456] width 1568 height 231
click at [1095, 546] on th "15" at bounding box center [1095, 542] width 42 height 17
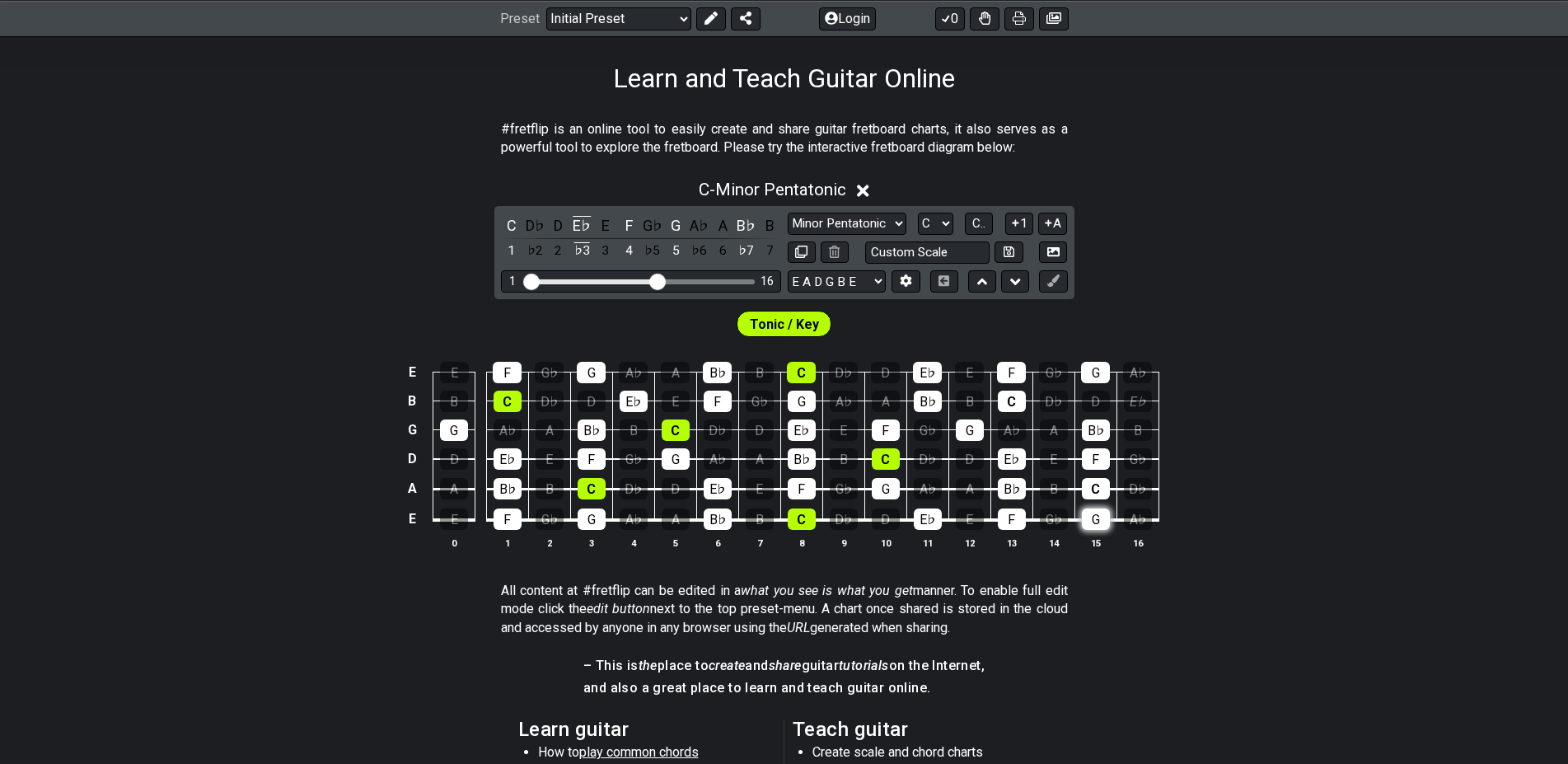
click at [1093, 520] on div "G" at bounding box center [1096, 519] width 28 height 22
drag, startPoint x: 1088, startPoint y: 482, endPoint x: 1085, endPoint y: 450, distance: 32.1
click at [1088, 478] on div "C" at bounding box center [1096, 488] width 28 height 22
click at [1086, 449] on div "F" at bounding box center [1096, 458] width 28 height 22
drag, startPoint x: 1089, startPoint y: 427, endPoint x: 1100, endPoint y: 364, distance: 64.0
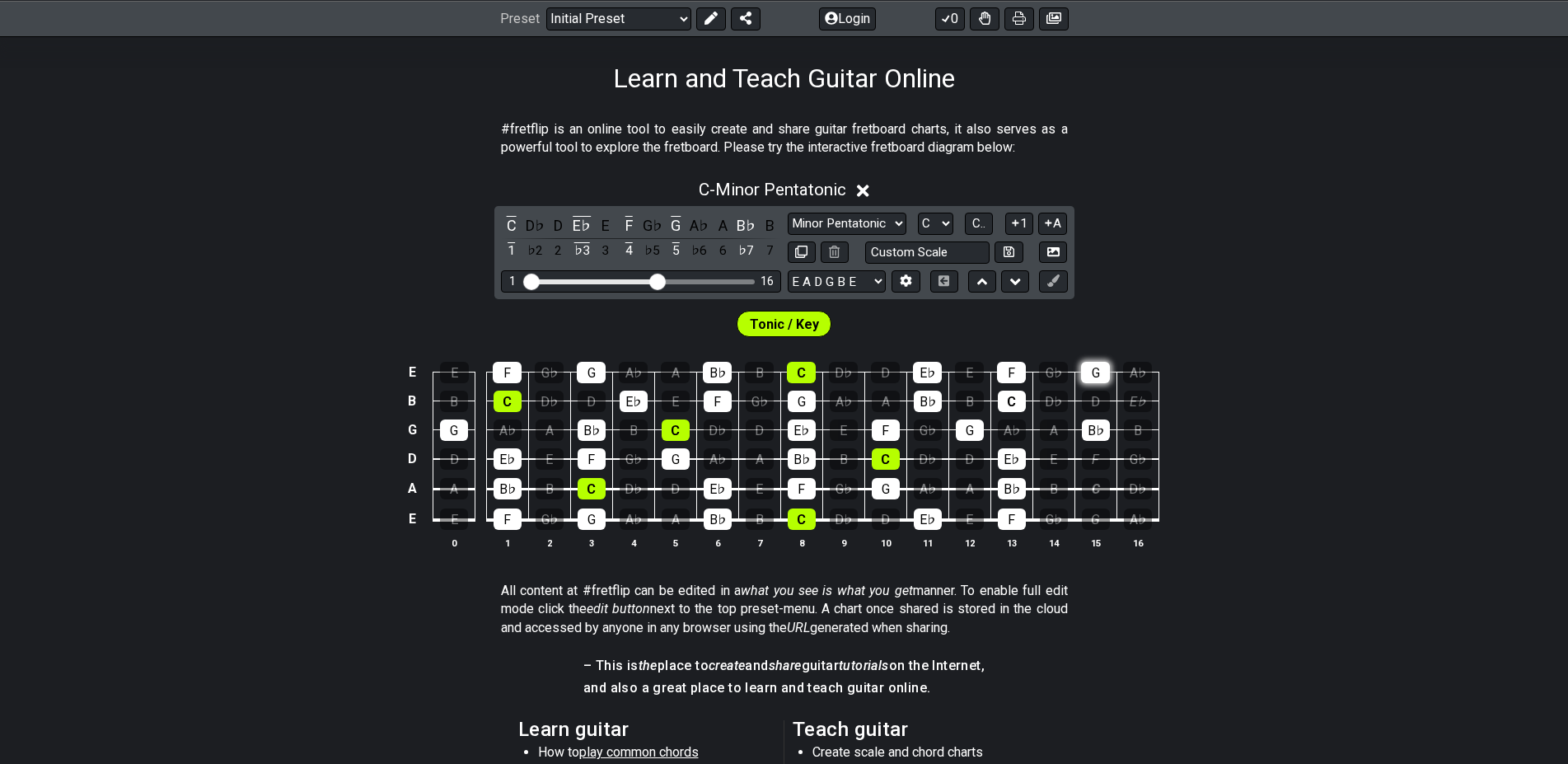
click at [1089, 426] on div "B♭" at bounding box center [1096, 430] width 28 height 22
drag
click at [1098, 368] on div "G" at bounding box center [1095, 372] width 29 height 22
click at [1003, 371] on div "F" at bounding box center [1012, 372] width 29 height 22
click at [1007, 399] on div "C" at bounding box center [1012, 401] width 28 height 22
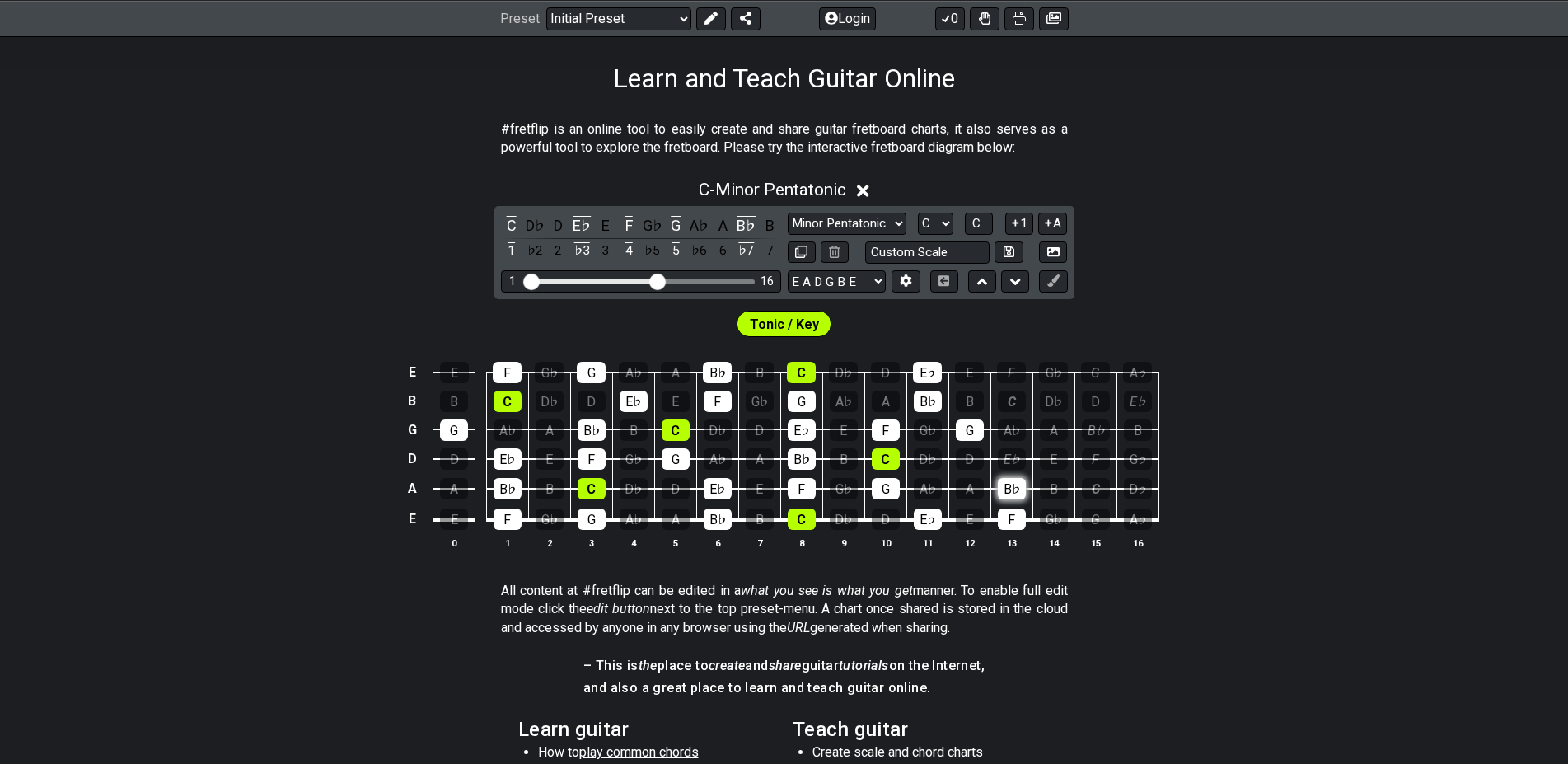
click at [1012, 462] on div "E♭" at bounding box center [1012, 458] width 28 height 22
click at [1013, 503] on tbody "E E F G♭ G A♭ A B♭ B C D♭ D E♭ E F G♭ G A♭ B B C D♭ D E♭ E F G♭ G A♭ A B♭ B C D…" at bounding box center [780, 440] width 756 height 194
click at [1015, 527] on div "F" at bounding box center [1012, 519] width 28 height 22
click at [936, 526] on div "E♭" at bounding box center [928, 519] width 28 height 22
click at [452, 423] on div "G" at bounding box center [454, 430] width 28 height 22
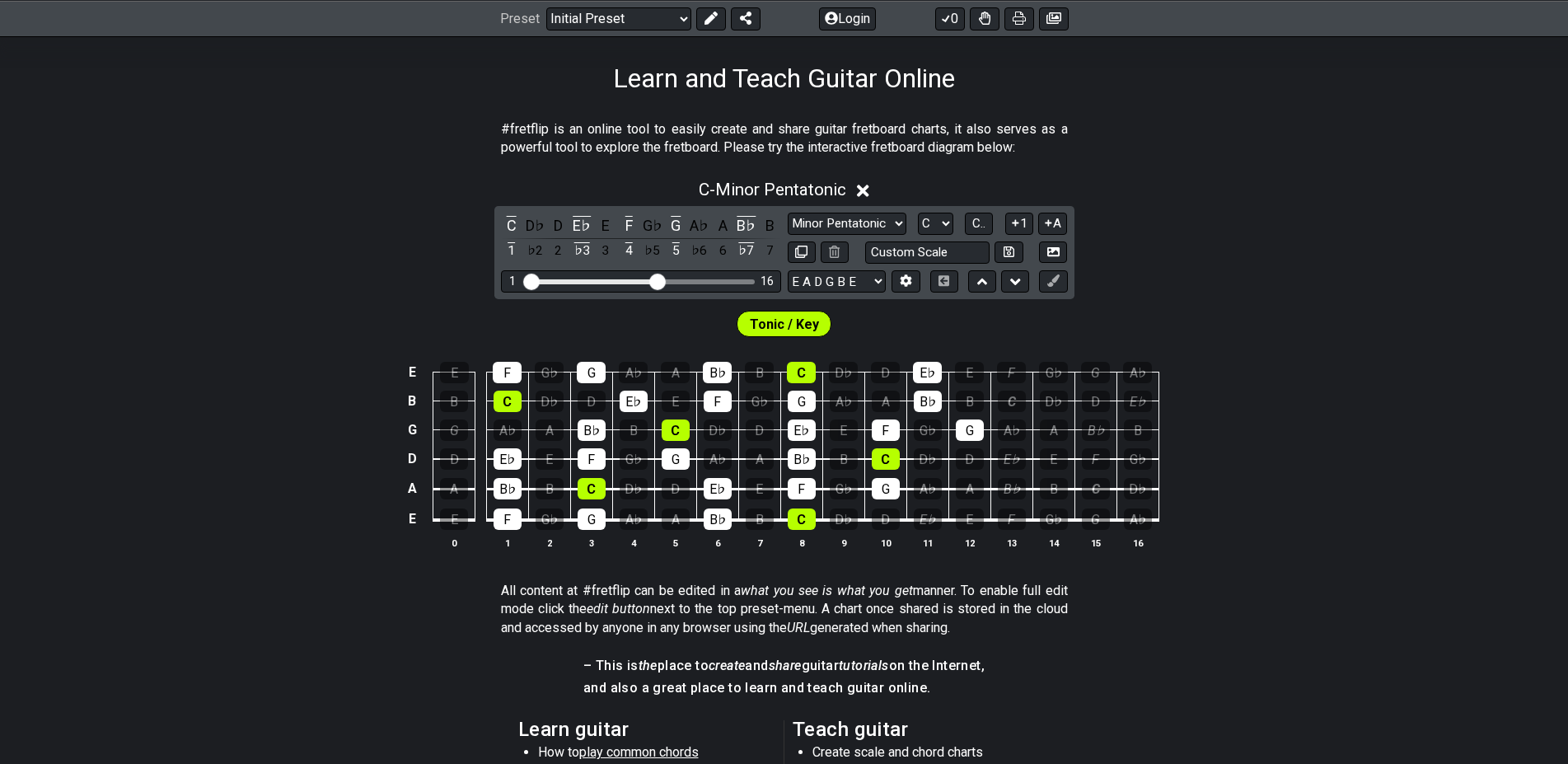
click at [517, 466] on div "E♭" at bounding box center [508, 458] width 28 height 22
click at [512, 498] on div "B♭" at bounding box center [508, 488] width 28 height 22
click at [514, 526] on div "F" at bounding box center [508, 519] width 28 height 22
click at [597, 514] on div "G" at bounding box center [591, 519] width 28 height 22
click at [597, 482] on div "C" at bounding box center [591, 488] width 28 height 22
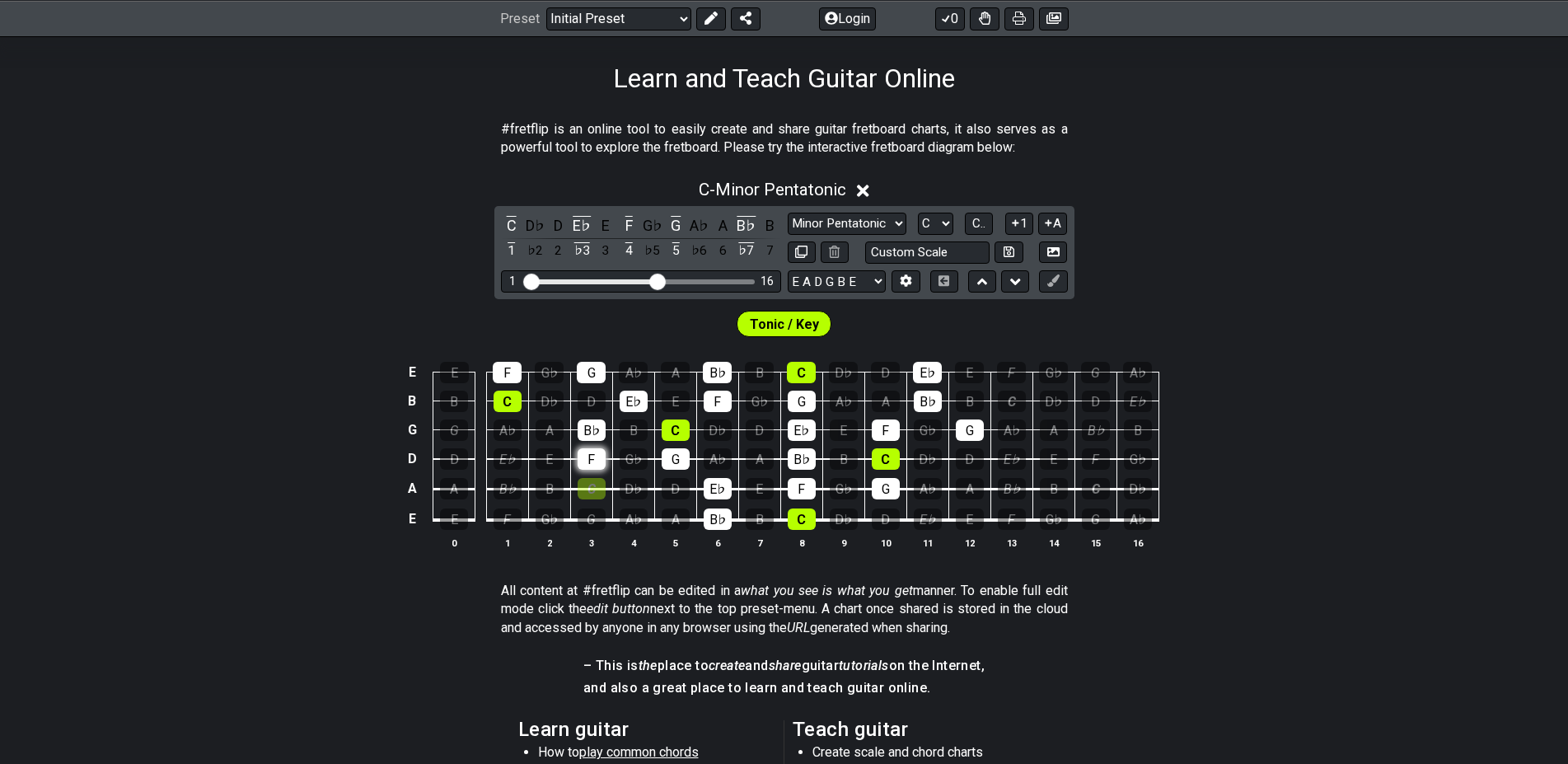
click at [597, 451] on div "F" at bounding box center [591, 458] width 28 height 22
click at [594, 429] on div "B♭" at bounding box center [591, 430] width 28 height 22
click at [502, 392] on div "C" at bounding box center [508, 401] width 28 height 22
click at [527, 368] on td "F" at bounding box center [508, 357] width 42 height 29
click at [597, 368] on div "G" at bounding box center [591, 372] width 29 height 22
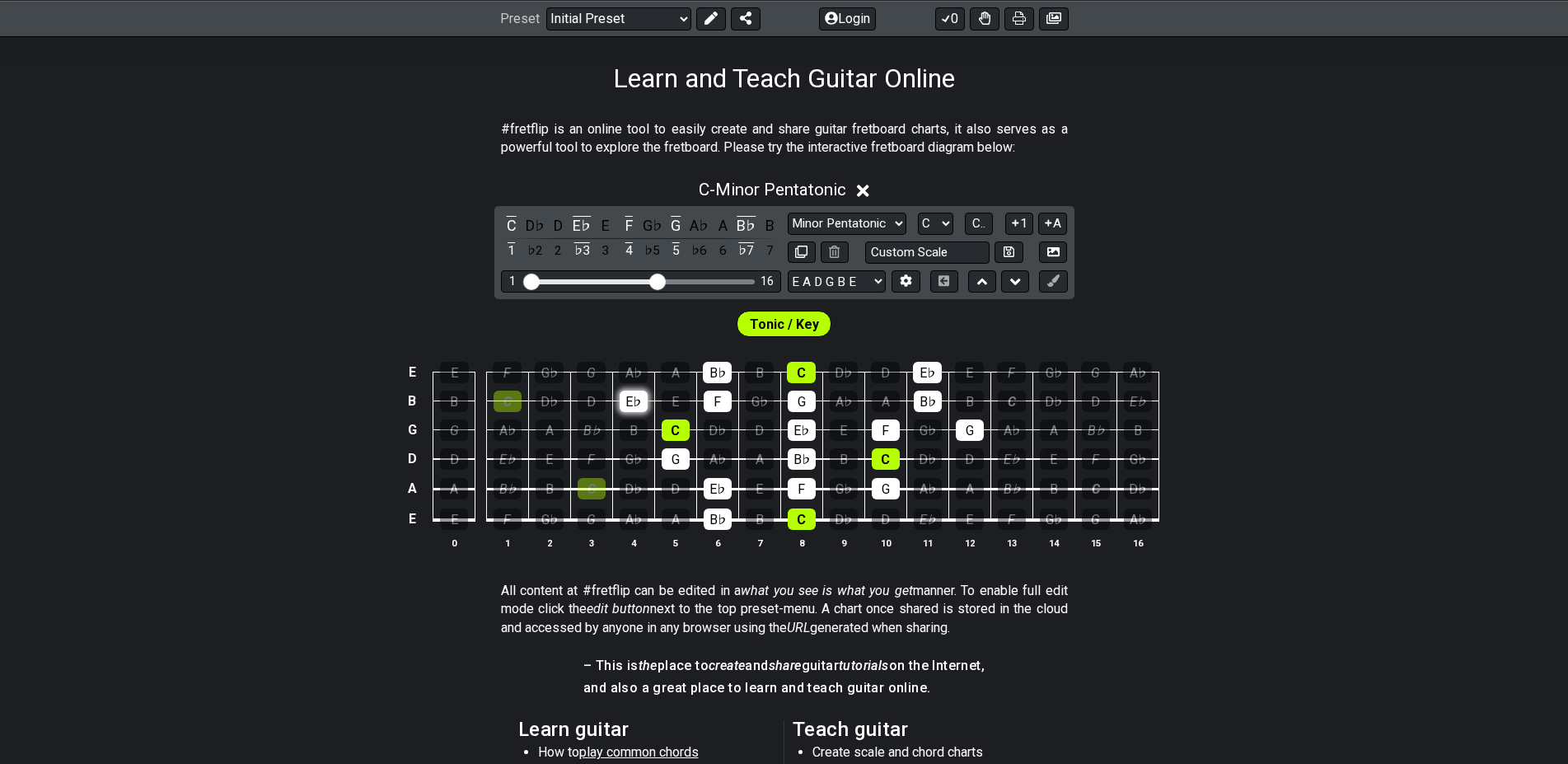
click at [647, 402] on div "E♭" at bounding box center [633, 401] width 28 height 22
click at [674, 430] on div "C" at bounding box center [676, 430] width 28 height 22
click at [679, 463] on div "G" at bounding box center [676, 458] width 28 height 22
click at [701, 490] on tbody "E E F G♭ G A♭ A B♭ B C D♭ D E♭ E F G♭ G A♭ B B C D♭ D E♭ E F G♭ G A♭ A B♭ B C D…" at bounding box center [780, 440] width 756 height 194
click at [714, 498] on div "E♭" at bounding box center [718, 488] width 28 height 22
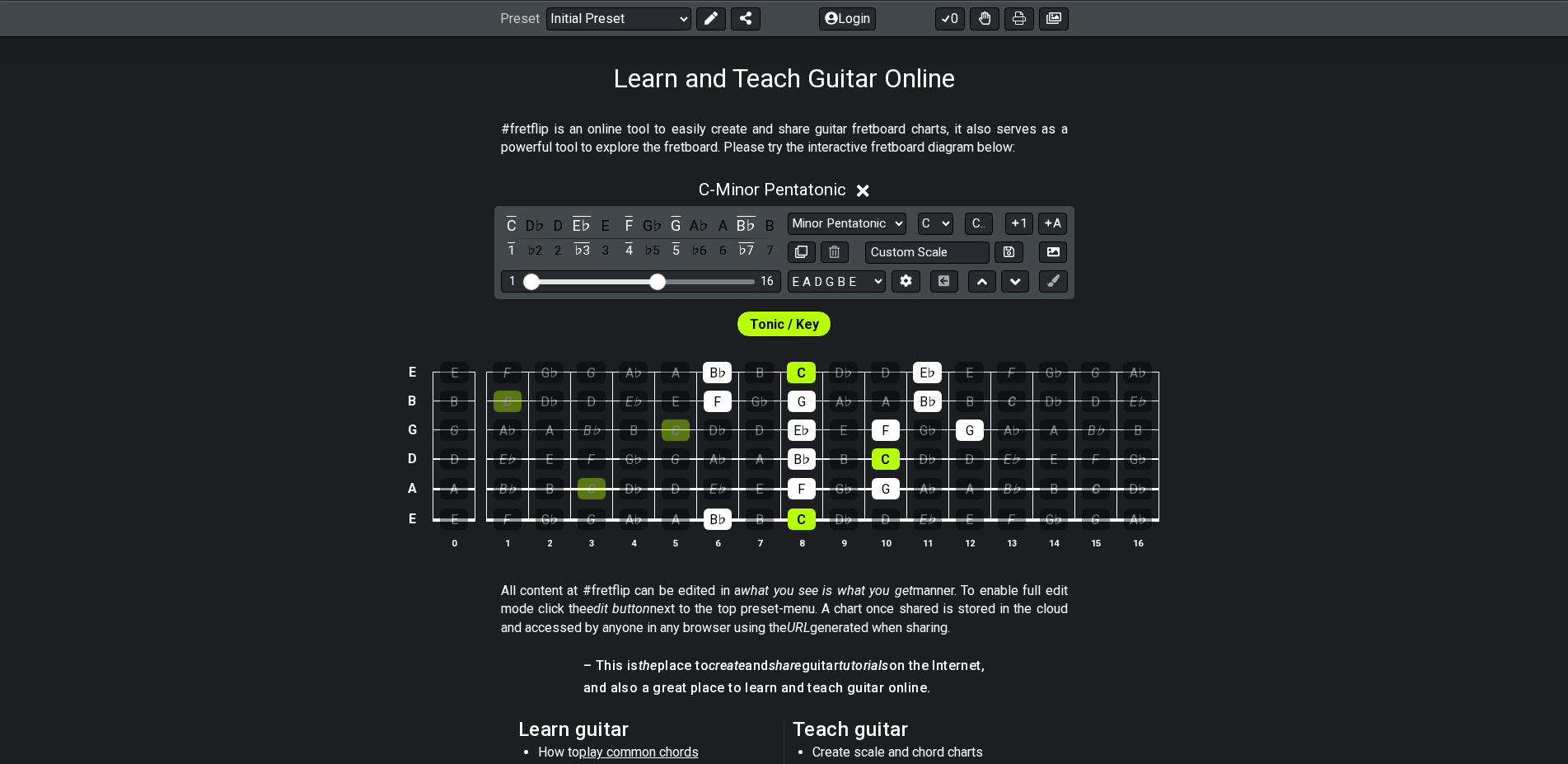
click at [720, 527] on div "B♭" at bounding box center [718, 519] width 28 height 22
click at [791, 513] on div "C" at bounding box center [802, 519] width 28 height 22
click at [791, 481] on div "F" at bounding box center [802, 488] width 28 height 22
click at [796, 447] on td "B♭" at bounding box center [801, 444] width 42 height 30
click at [798, 419] on td "E♭" at bounding box center [801, 415] width 42 height 29
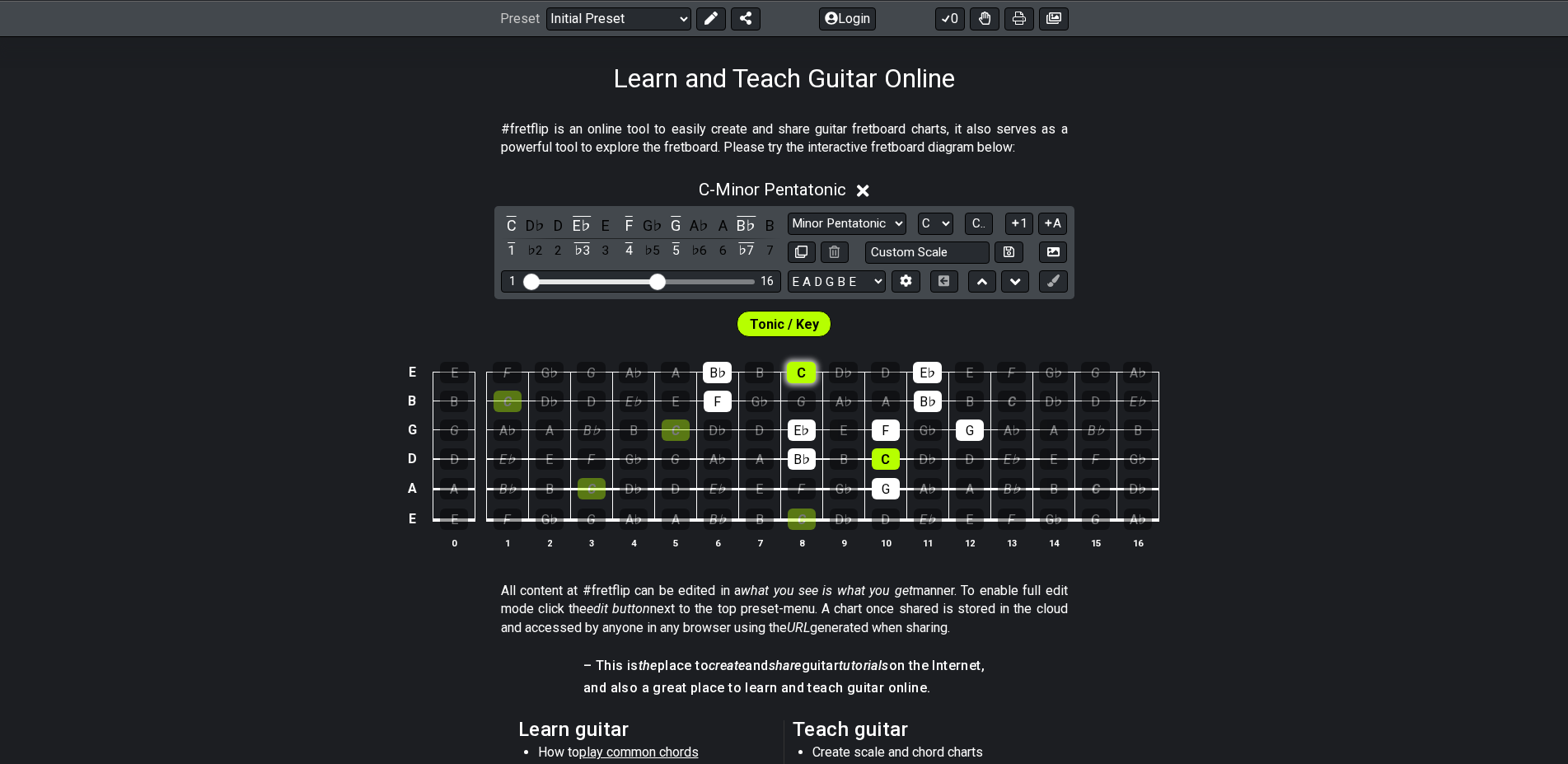
click at [798, 386] on td "G" at bounding box center [801, 386] width 42 height 29
click at [784, 377] on tbody "E E F G♭ G A♭ A B♭ B C D♭ D E♭ E F G♭ G A♭ B B C D♭ D E♭ E F G♭ G A♭ A B♭ B C D…" at bounding box center [780, 440] width 756 height 194
click at [714, 384] on tbody "E E F G♭ G A♭ A B♭ B C D♭ D E♭ E F G♭ G A♭ B B C D♭ D E♭ E F G♭ G A♭ A B♭ B C D…" at bounding box center [780, 440] width 756 height 194
click at [716, 407] on div "F" at bounding box center [718, 401] width 28 height 22
click at [867, 429] on tbody "E E F G♭ G A♭ A B♭ B C D♭ D E♭ E F G♭ G A♭ B B C D♭ D E♭ E F G♭ G A♭ A B♭ B C D…" at bounding box center [780, 440] width 756 height 194
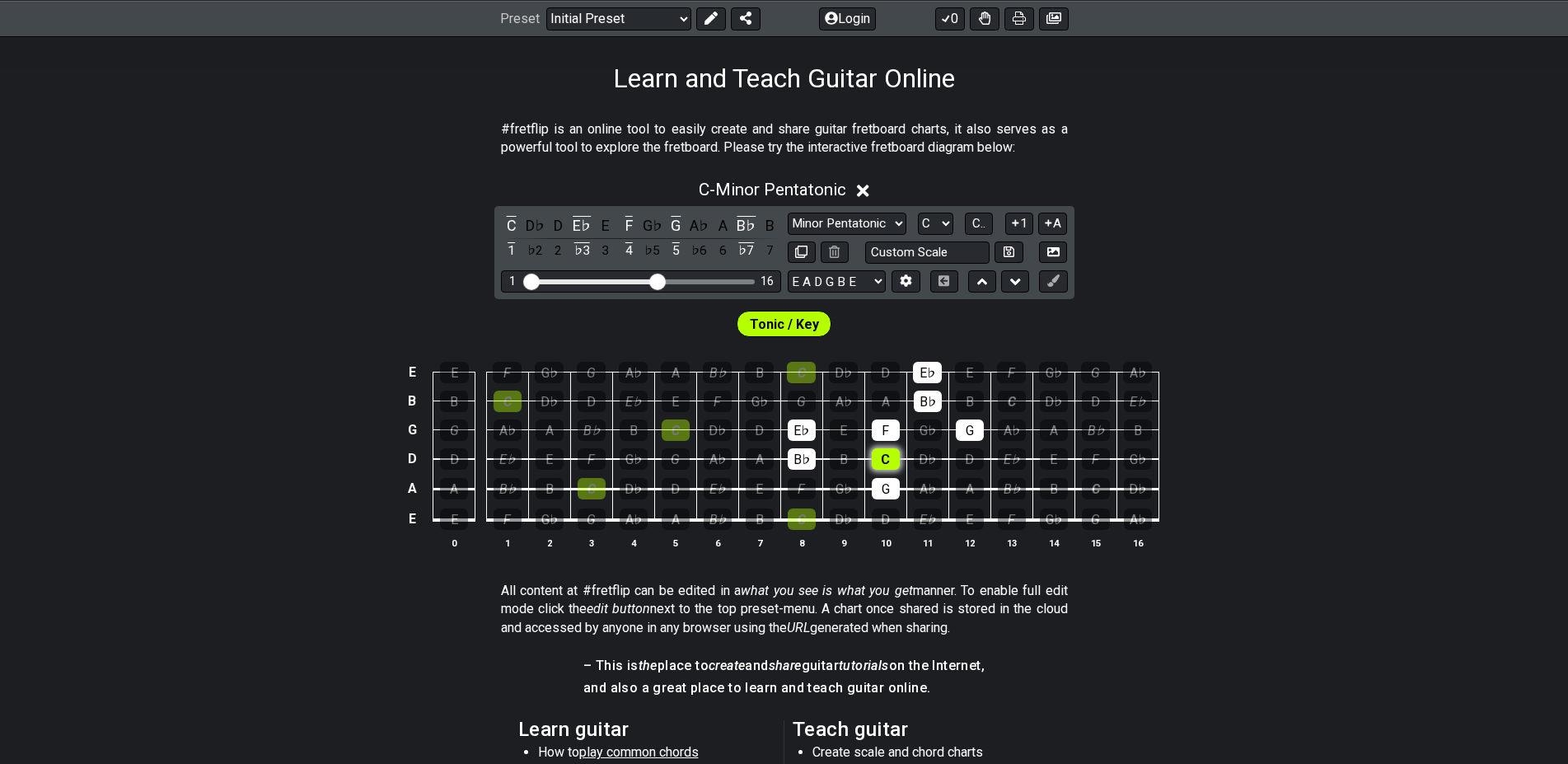
click at [886, 433] on div "F" at bounding box center [886, 430] width 28 height 22
click at [892, 465] on div "C" at bounding box center [886, 458] width 28 height 22
click at [888, 492] on div "G" at bounding box center [886, 488] width 28 height 22
click at [926, 388] on td "B♭" at bounding box center [928, 386] width 42 height 29
click at [933, 374] on div "E♭" at bounding box center [927, 372] width 29 height 22
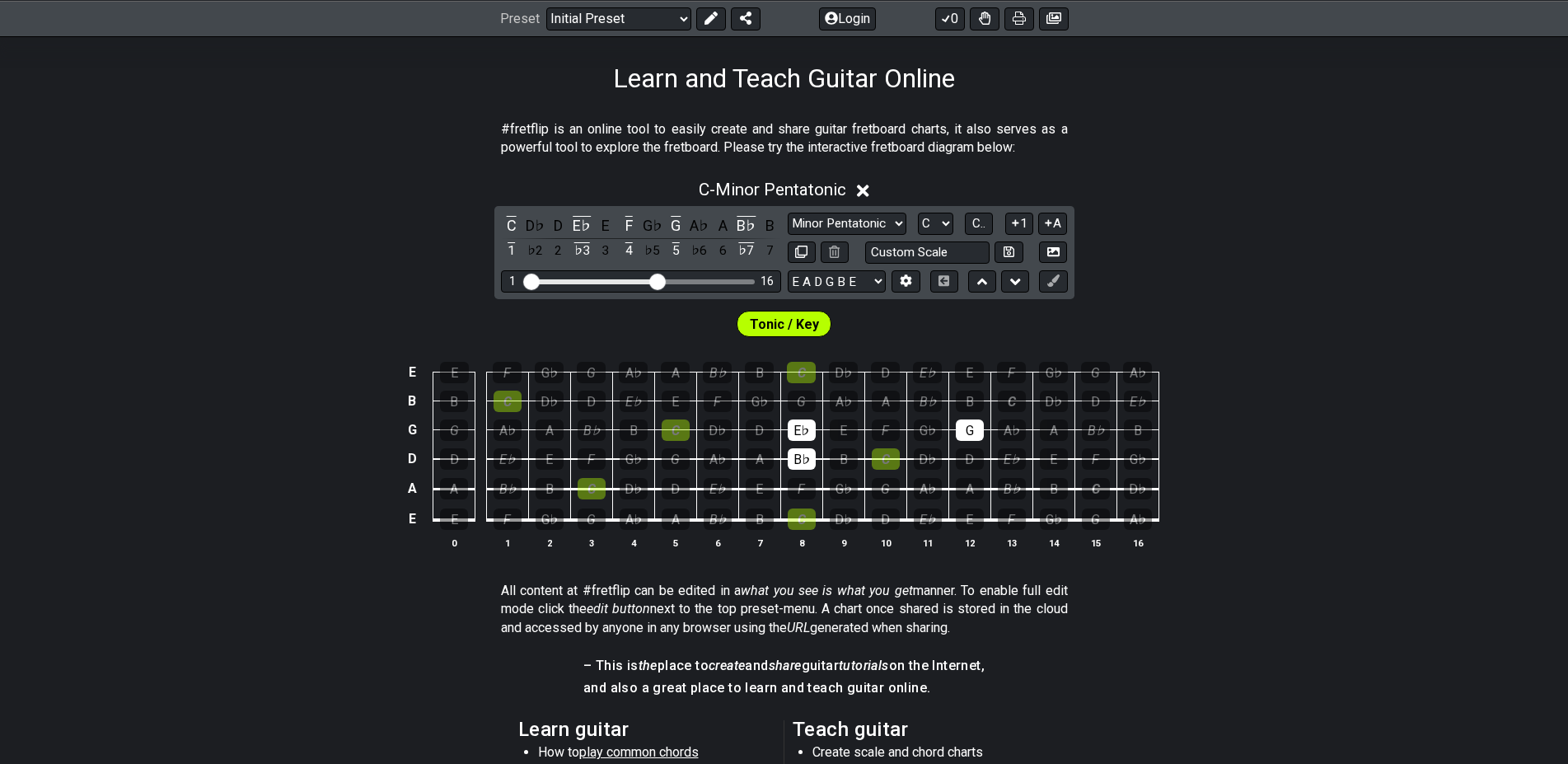
click at [974, 432] on div "G" at bounding box center [970, 430] width 28 height 22
click at [794, 448] on tbody "E E F G♭ G A♭ A B♭ B C D♭ D E♭ E F G♭ G A♭ B B C D♭ D E♭ E F G♭ G A♭ A B♭ B C D…" at bounding box center [780, 440] width 756 height 194
click at [799, 463] on div "B♭" at bounding box center [802, 458] width 28 height 22
click at [601, 528] on div "G" at bounding box center [591, 519] width 28 height 22
click at [549, 431] on div "A" at bounding box center [549, 430] width 28 height 22
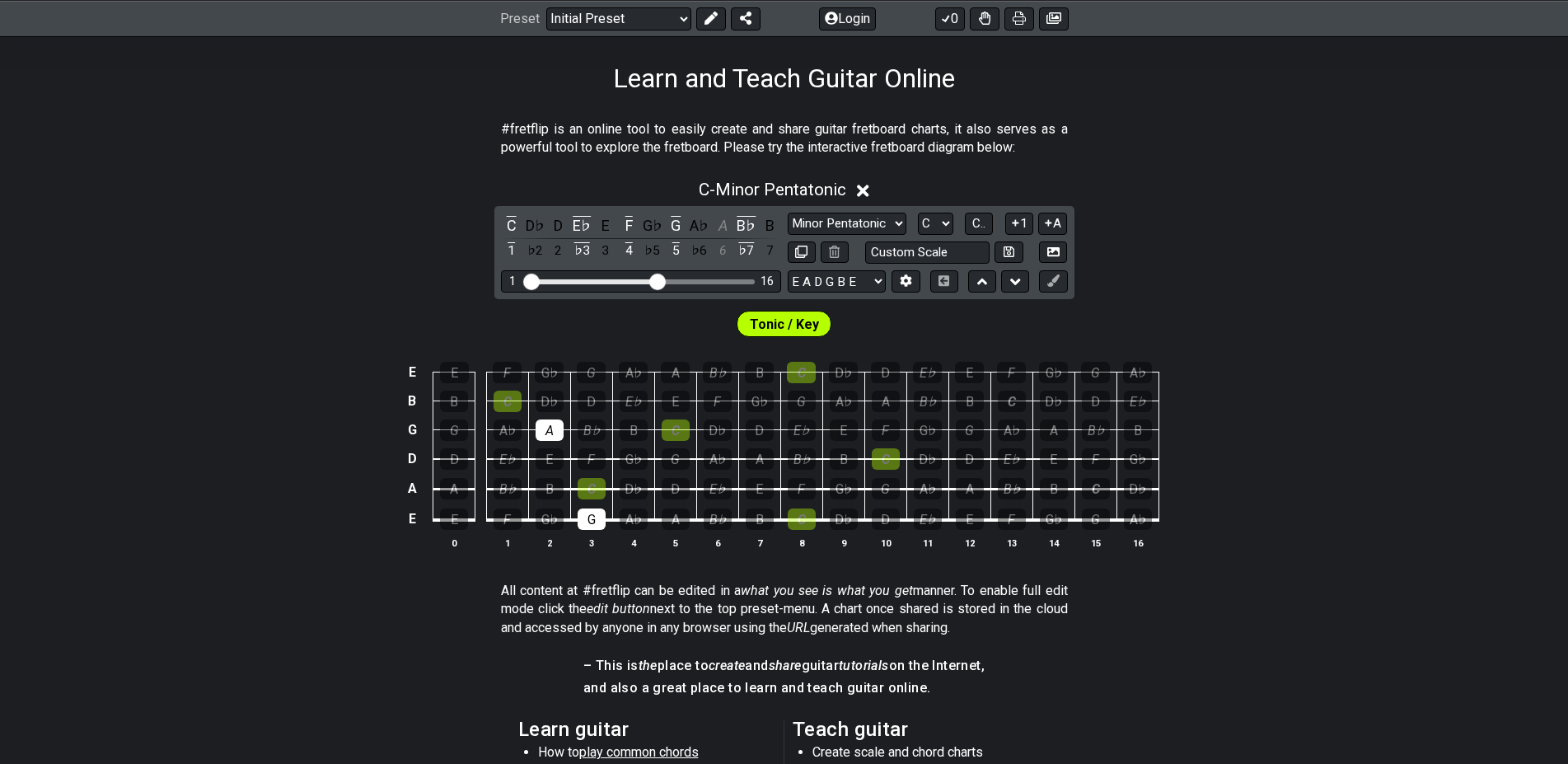
click at [780, 328] on span "Tonic / Key" at bounding box center [784, 324] width 69 height 24
click at [971, 322] on div "Tonic / Key" at bounding box center [784, 319] width 1568 height 41
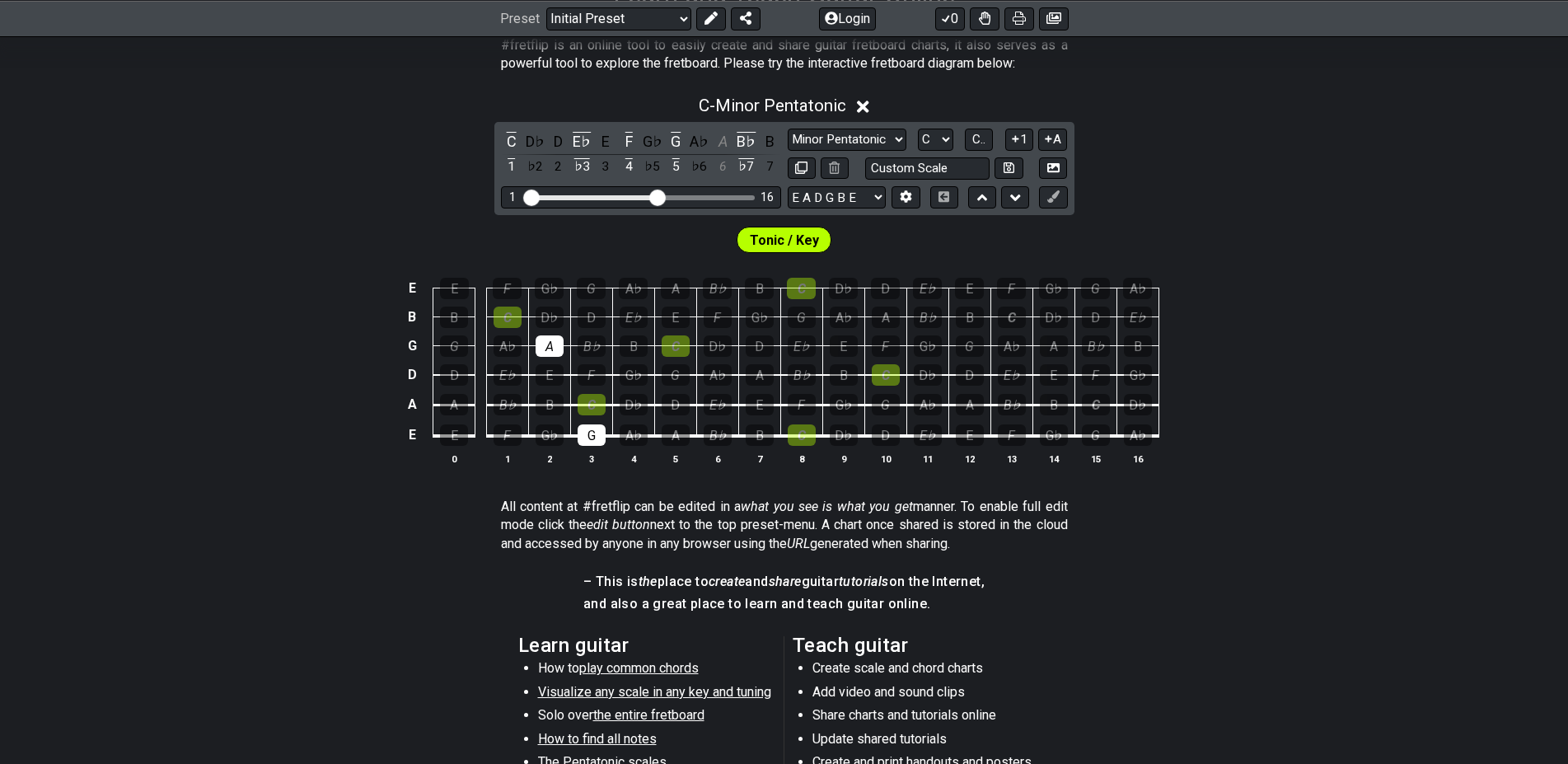
scroll to position [0, 0]
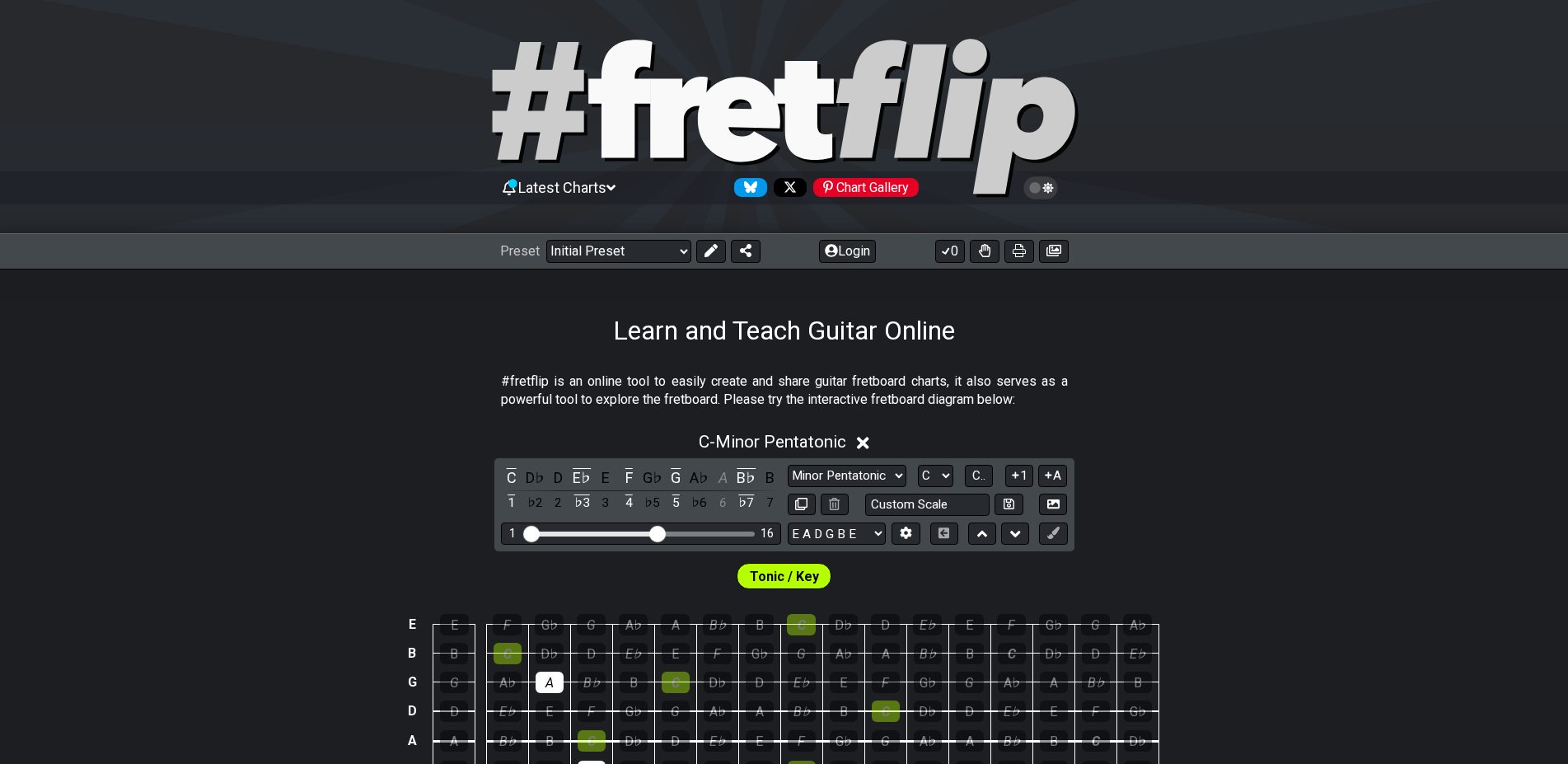
click at [1406, 523] on div "C - Minor Pentatonic C D♭ D E♭ E F G♭ G A♭ A B♭ B 1 ♭2 2 ♭3 3 4 ♭5 5 ♭6 6 ♭7 7 …" at bounding box center [784, 623] width 1568 height 402
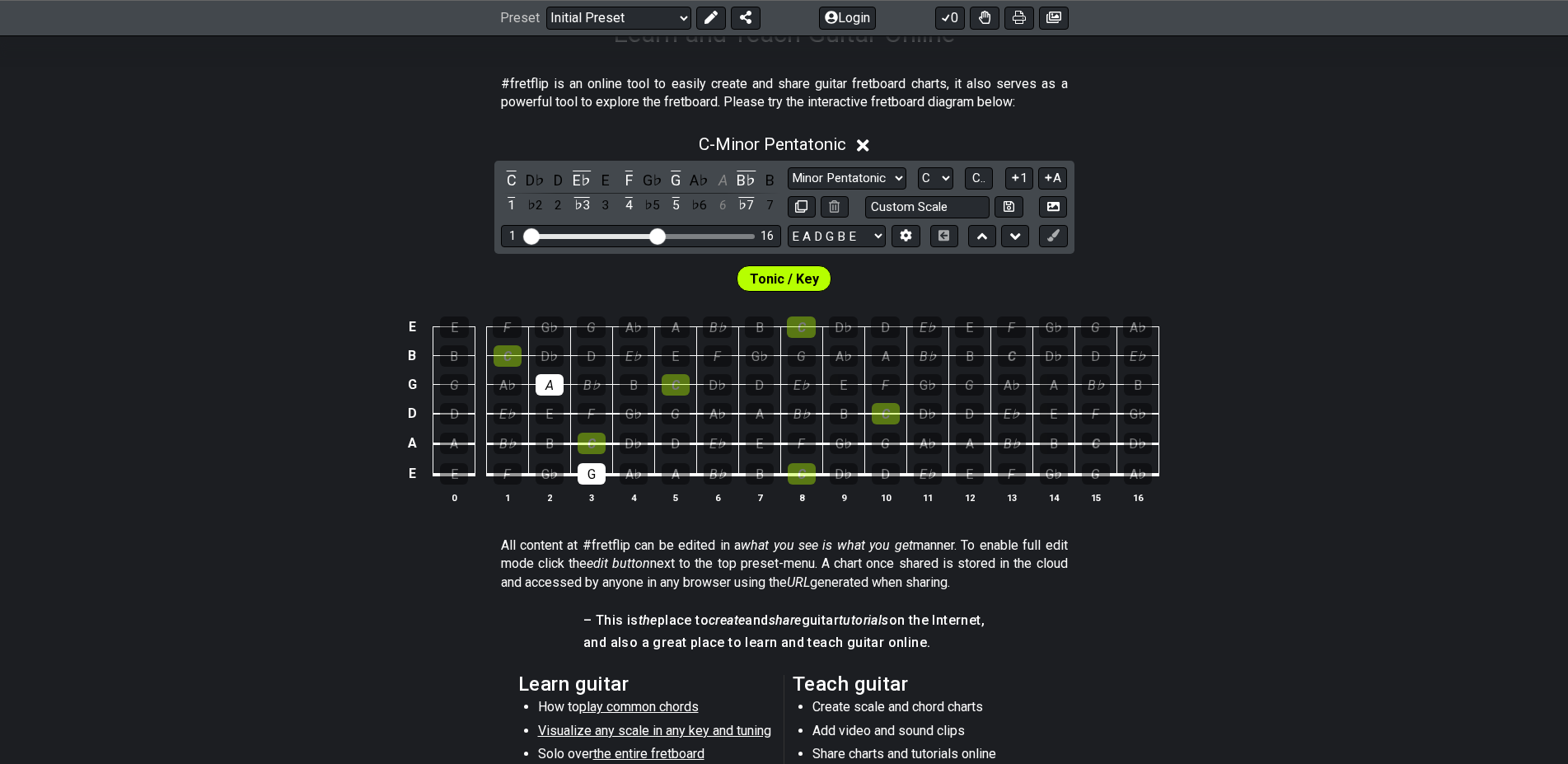
scroll to position [420, 0]
